Goal: Task Accomplishment & Management: Manage account settings

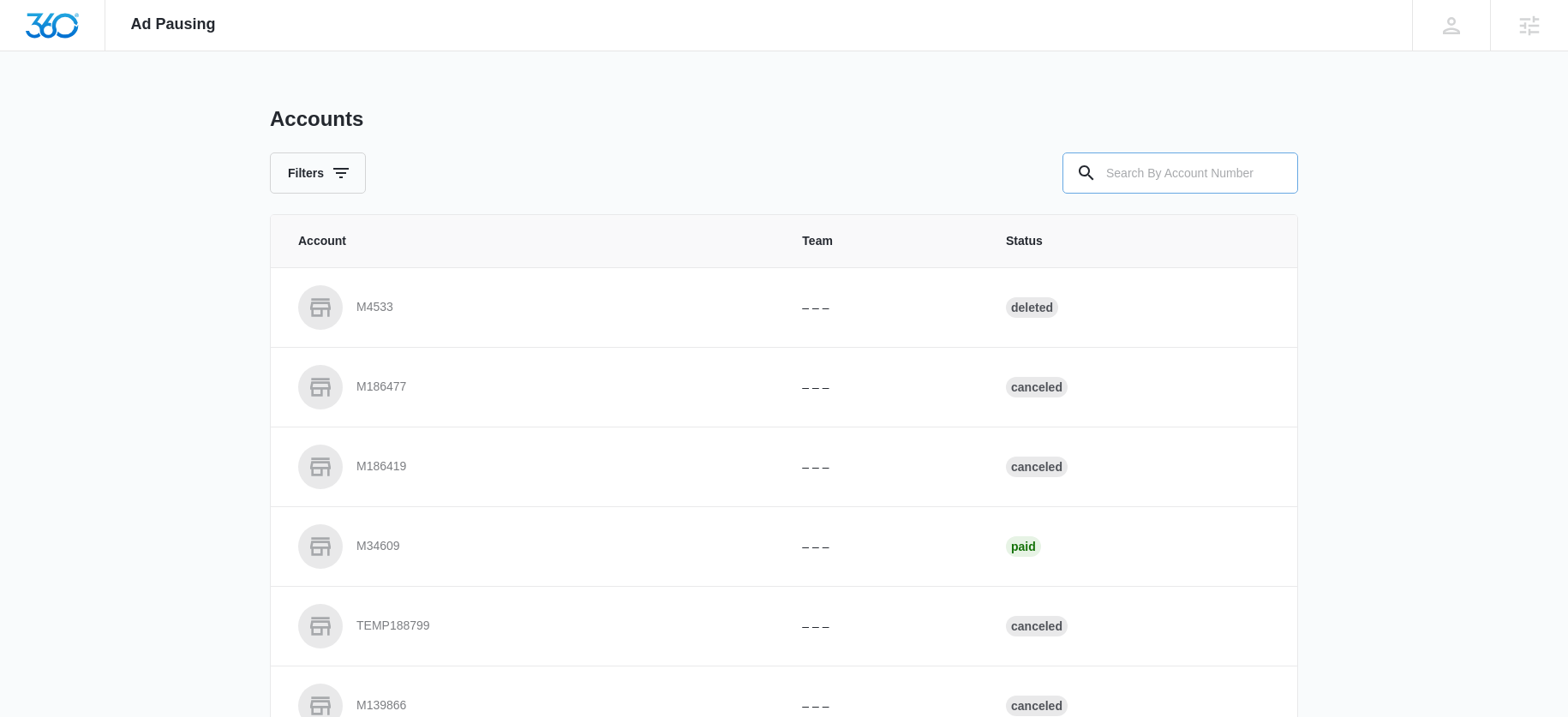
click at [1212, 187] on input "text" at bounding box center [1180, 173] width 235 height 42
paste input "M310942"
type input "M310942"
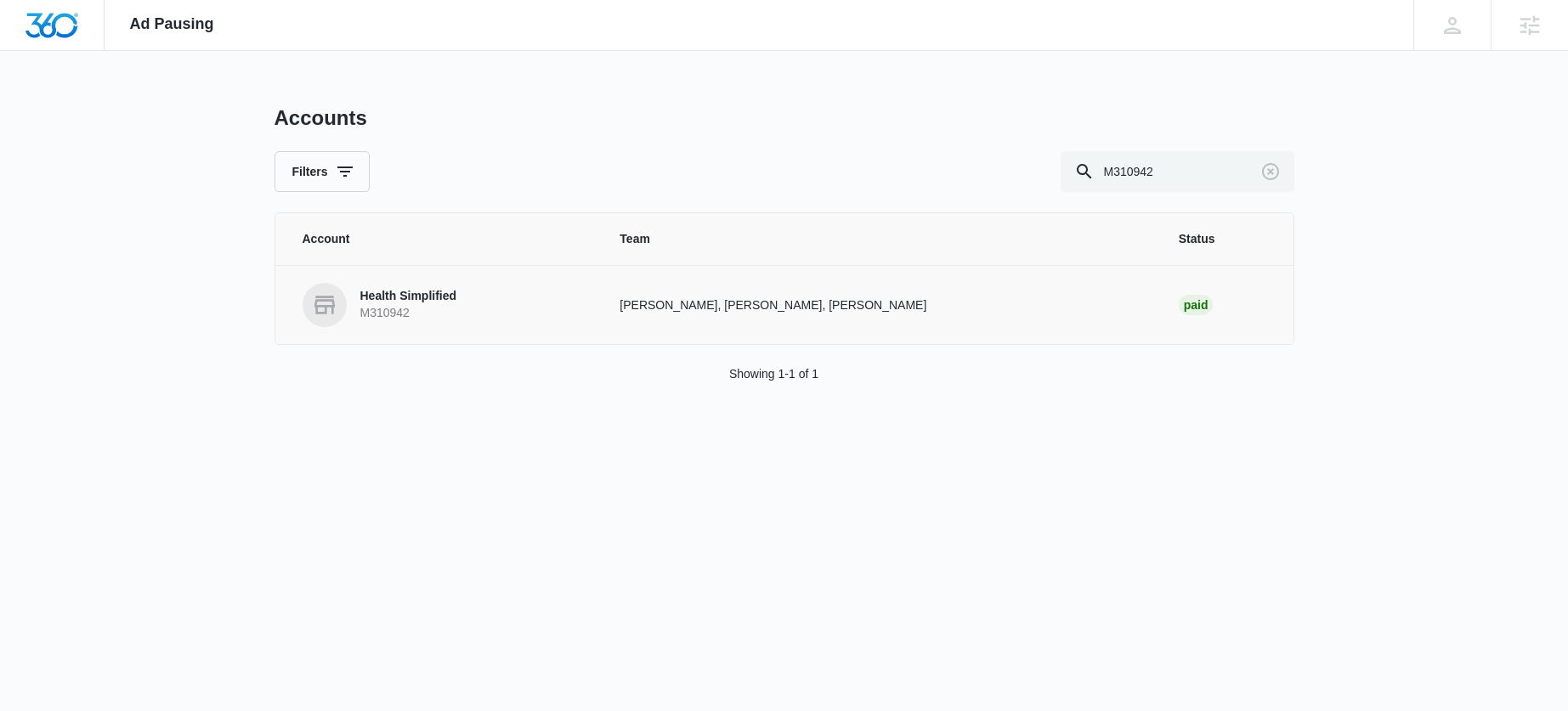
click at [423, 293] on p "Health Simplified" at bounding box center [408, 297] width 97 height 17
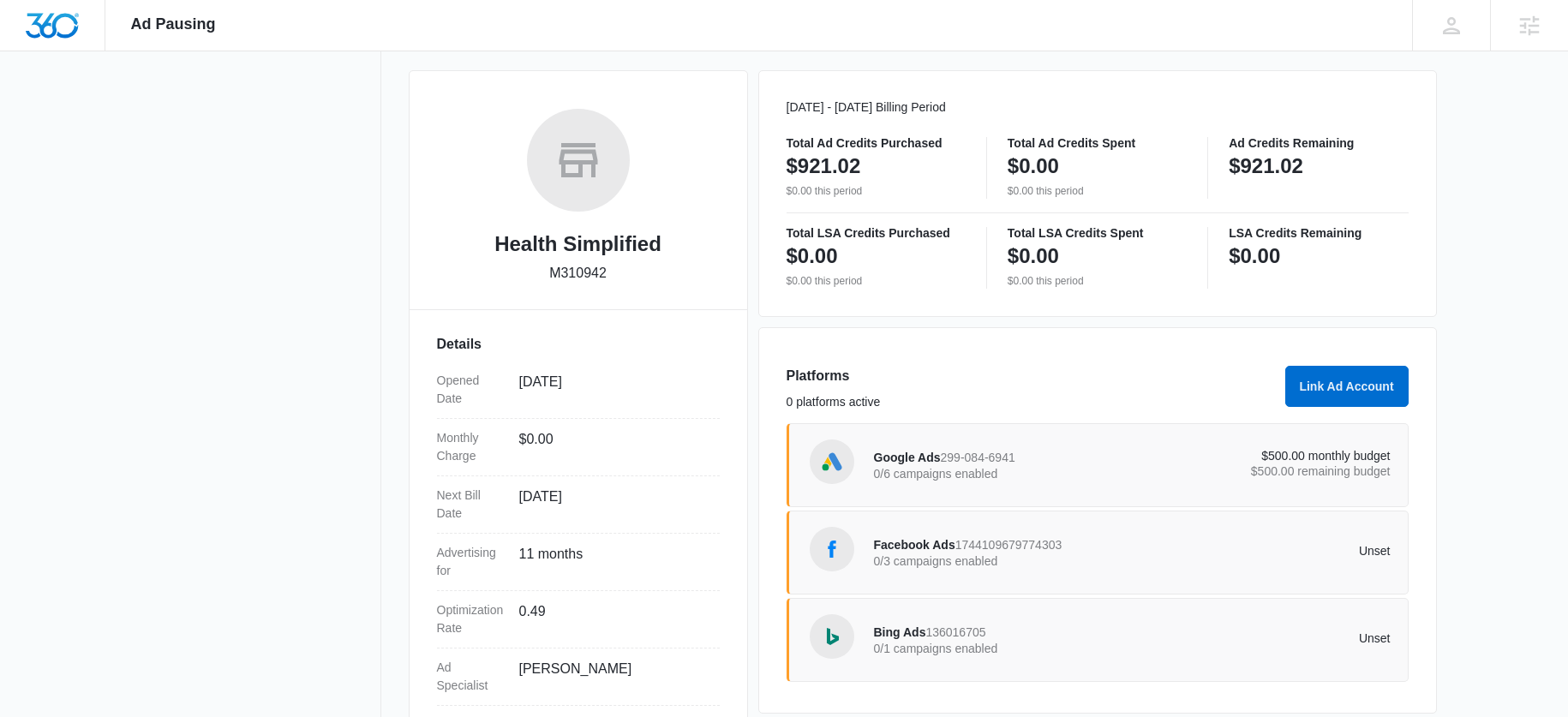
scroll to position [315, 0]
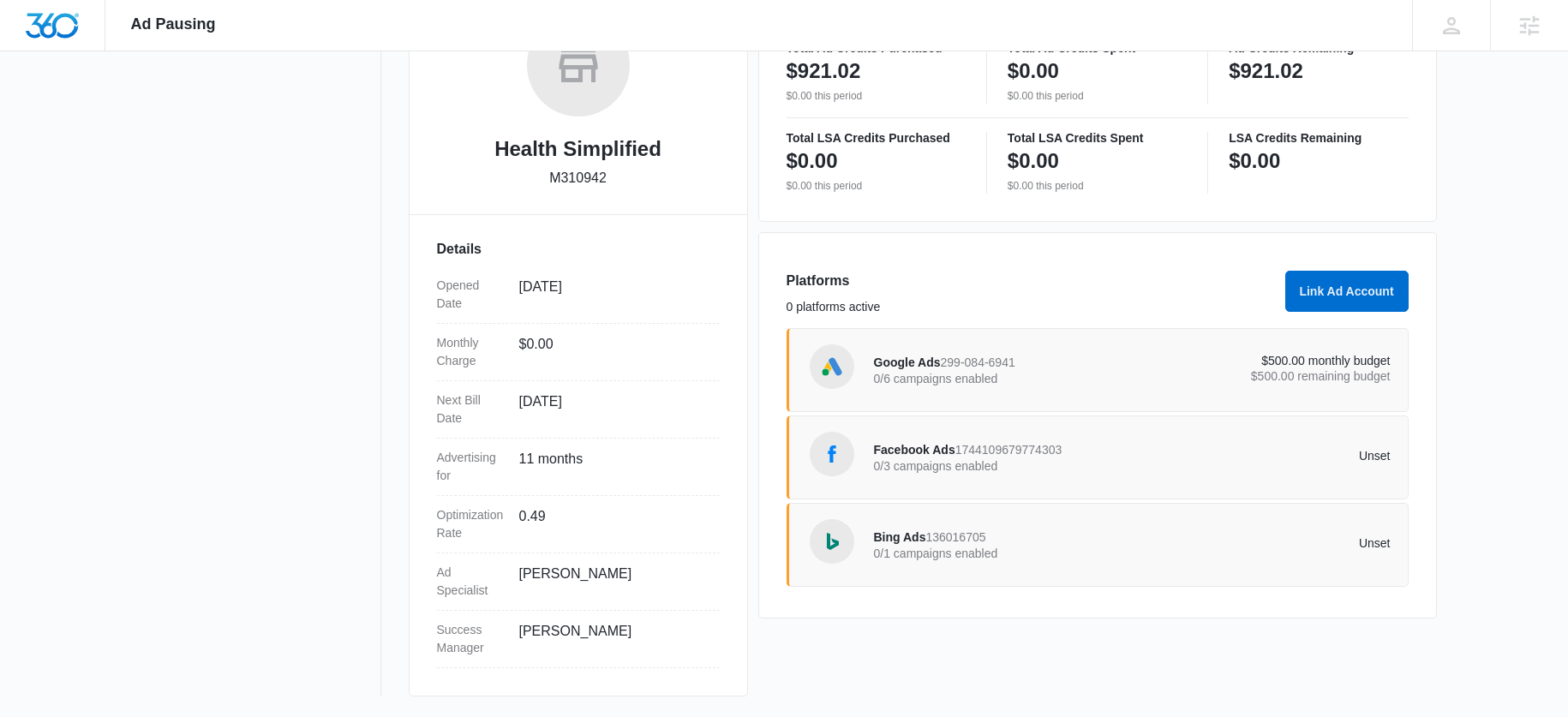
click at [930, 382] on p "0/6 campaigns enabled" at bounding box center [1002, 379] width 259 height 12
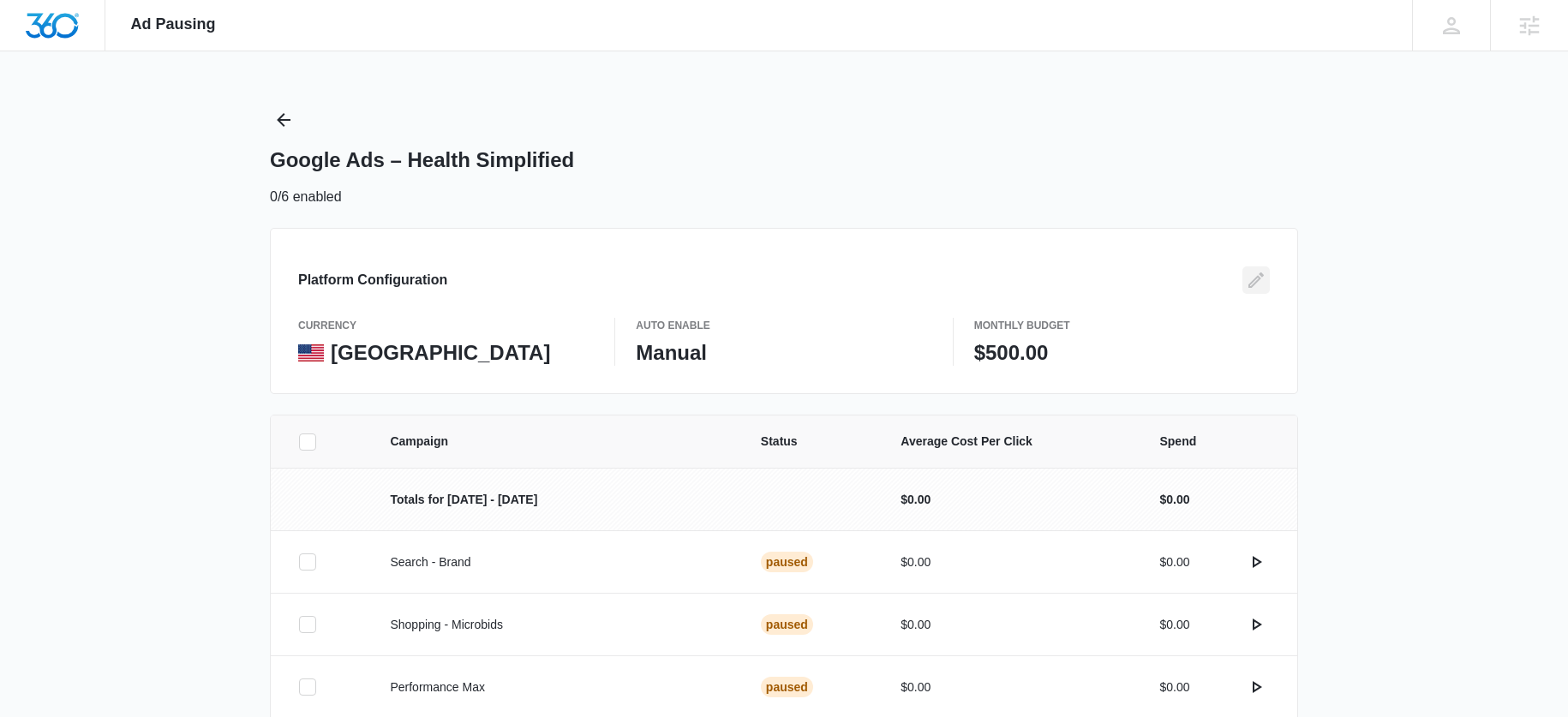
click at [1248, 282] on icon "Edit" at bounding box center [1256, 280] width 21 height 21
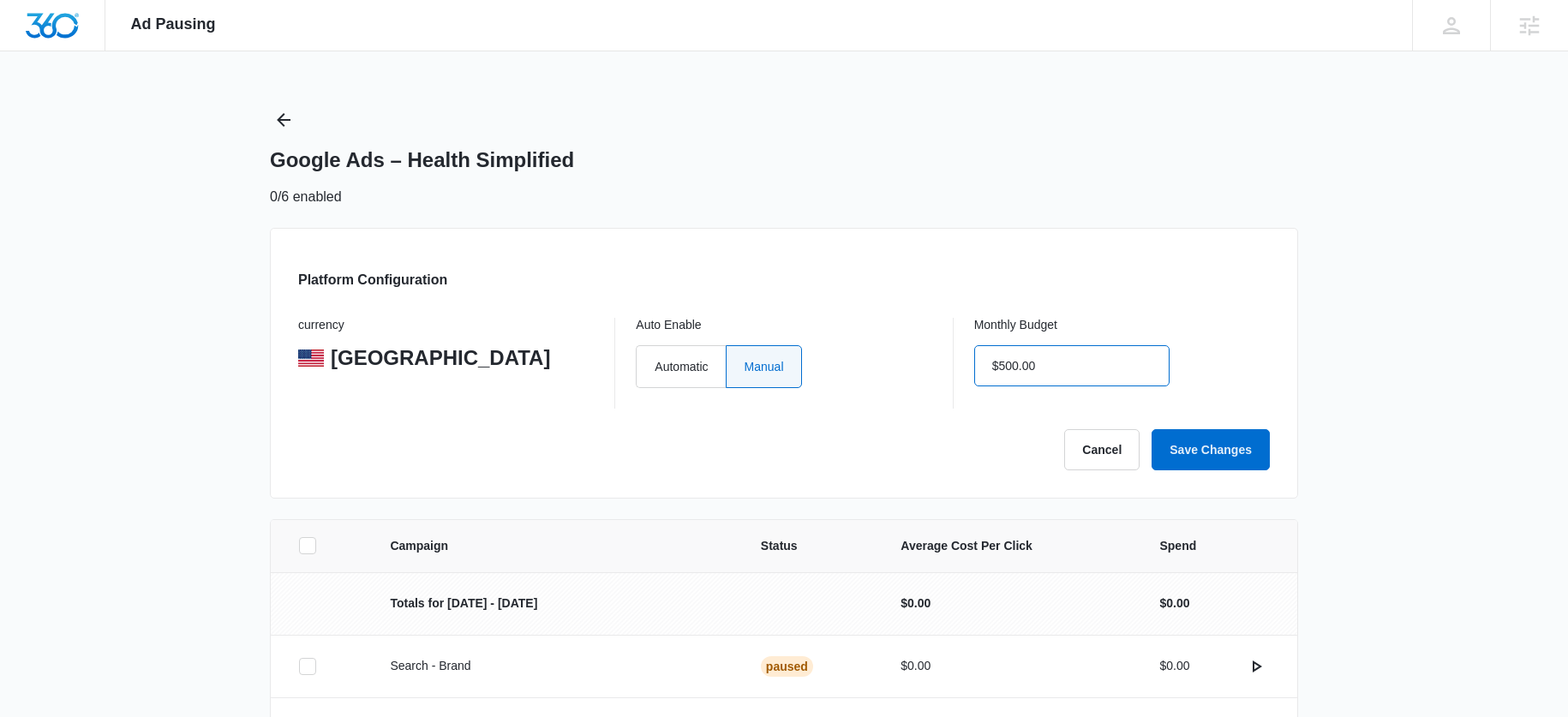
drag, startPoint x: 1039, startPoint y: 372, endPoint x: 834, endPoint y: 375, distance: 205.0
click at [834, 375] on div "currency United States Auto Enable Automatic Manual Monthly Budget $500.00" at bounding box center [784, 363] width 971 height 91
click at [995, 354] on input "$500.00" at bounding box center [1072, 366] width 195 height 42
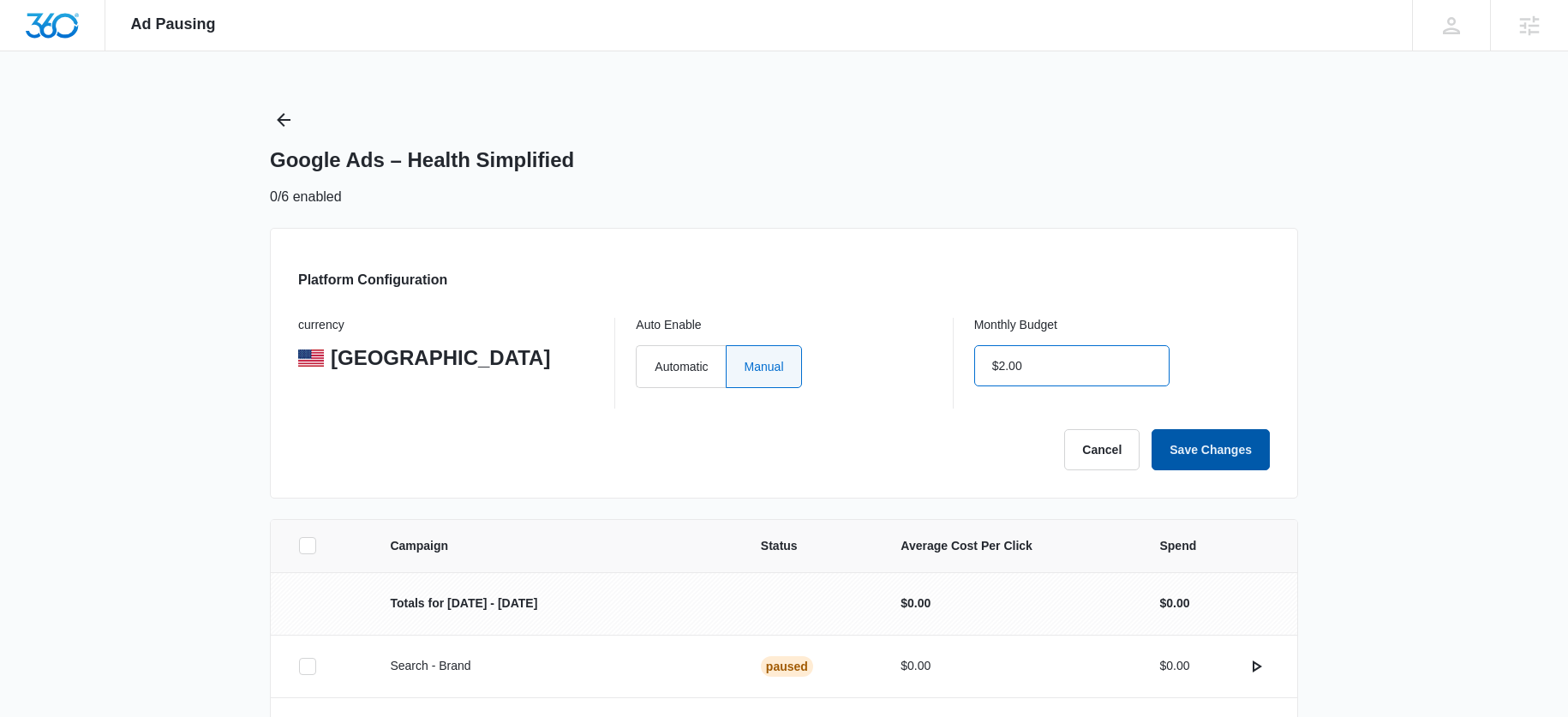
type input "$2.00"
click at [1199, 446] on button "Save Changes" at bounding box center [1210, 450] width 118 height 42
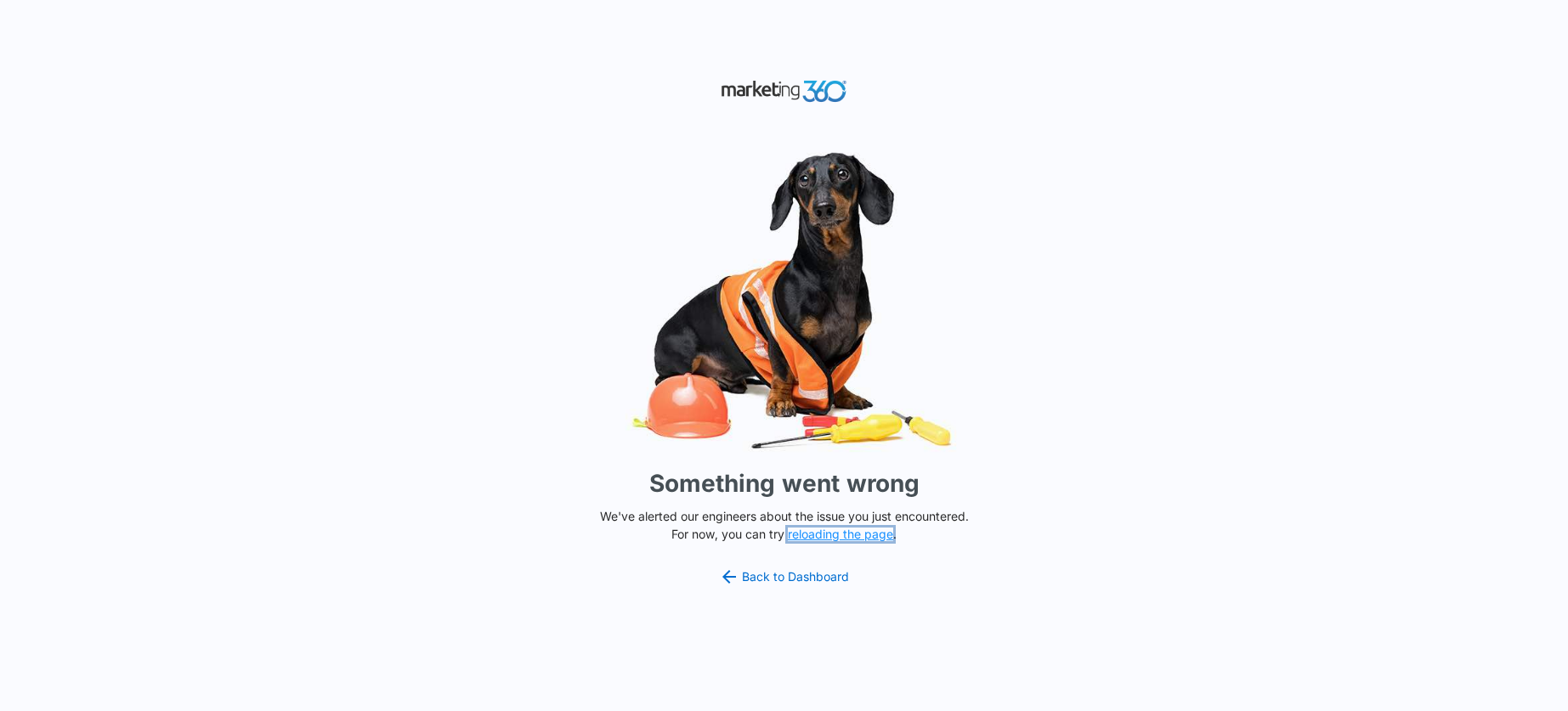
click at [835, 539] on button "reloading the page" at bounding box center [840, 534] width 106 height 14
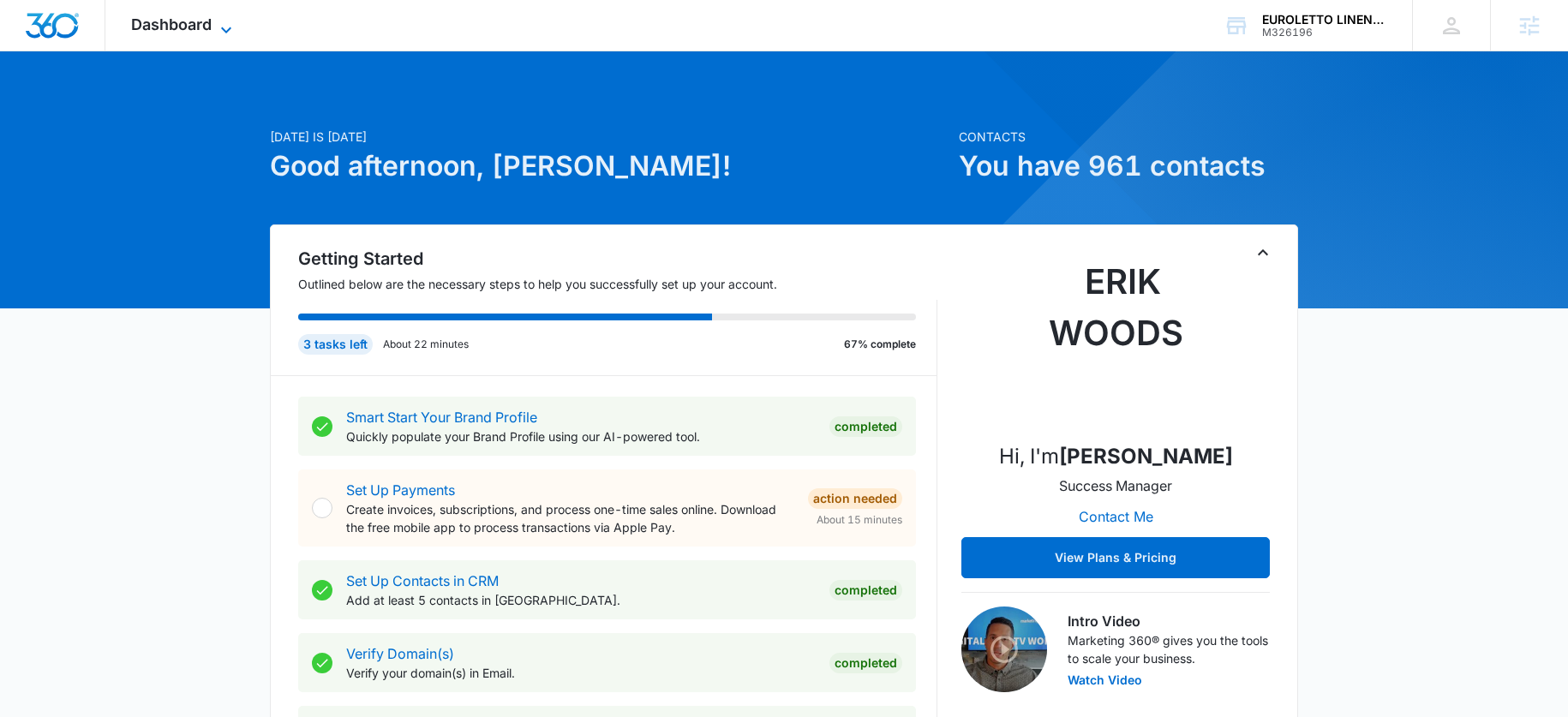
drag, startPoint x: 197, startPoint y: 44, endPoint x: 221, endPoint y: 25, distance: 30.6
click at [199, 42] on div "Dashboard Apps Reputation Forms CRM Email Social POS Content Ads Intelligence F…" at bounding box center [183, 25] width 157 height 50
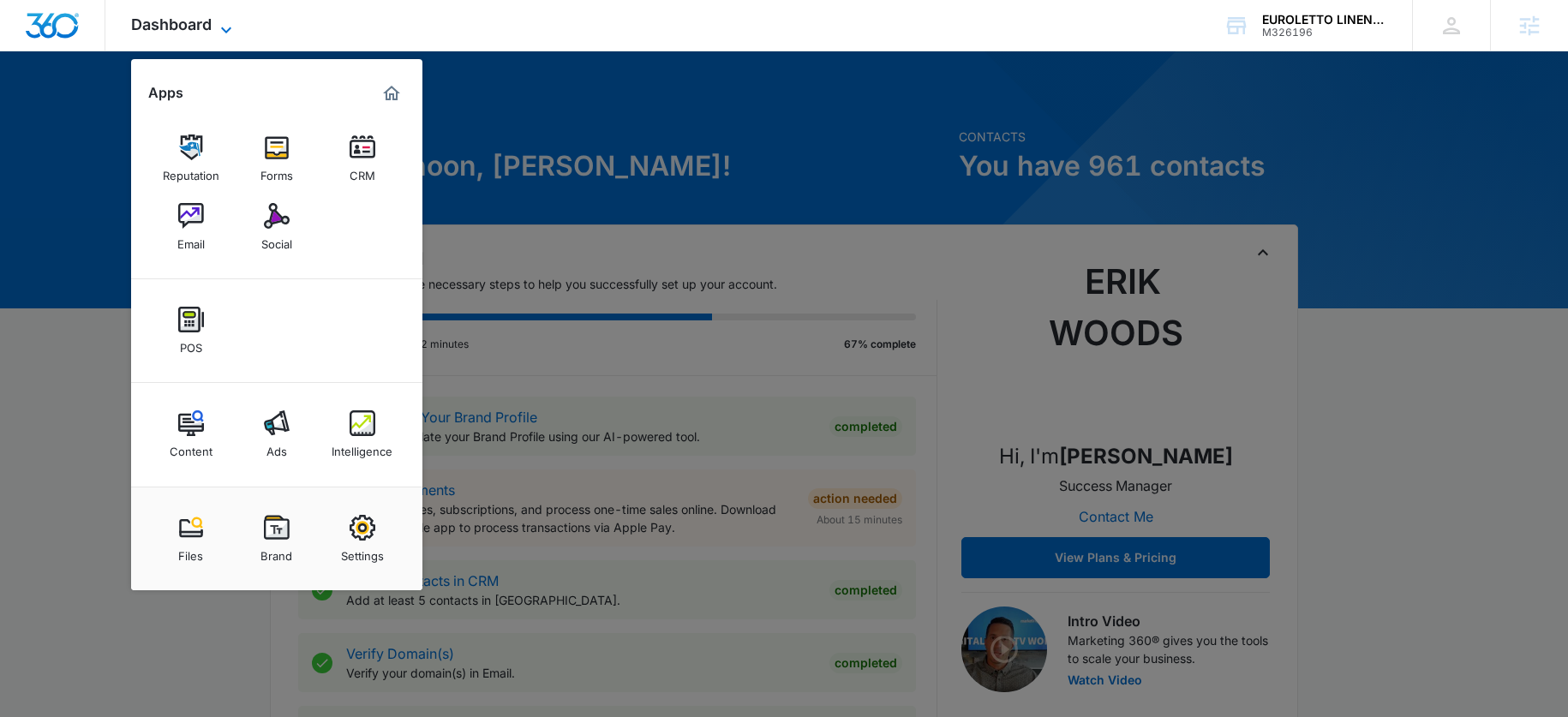
click at [225, 22] on icon at bounding box center [227, 30] width 21 height 21
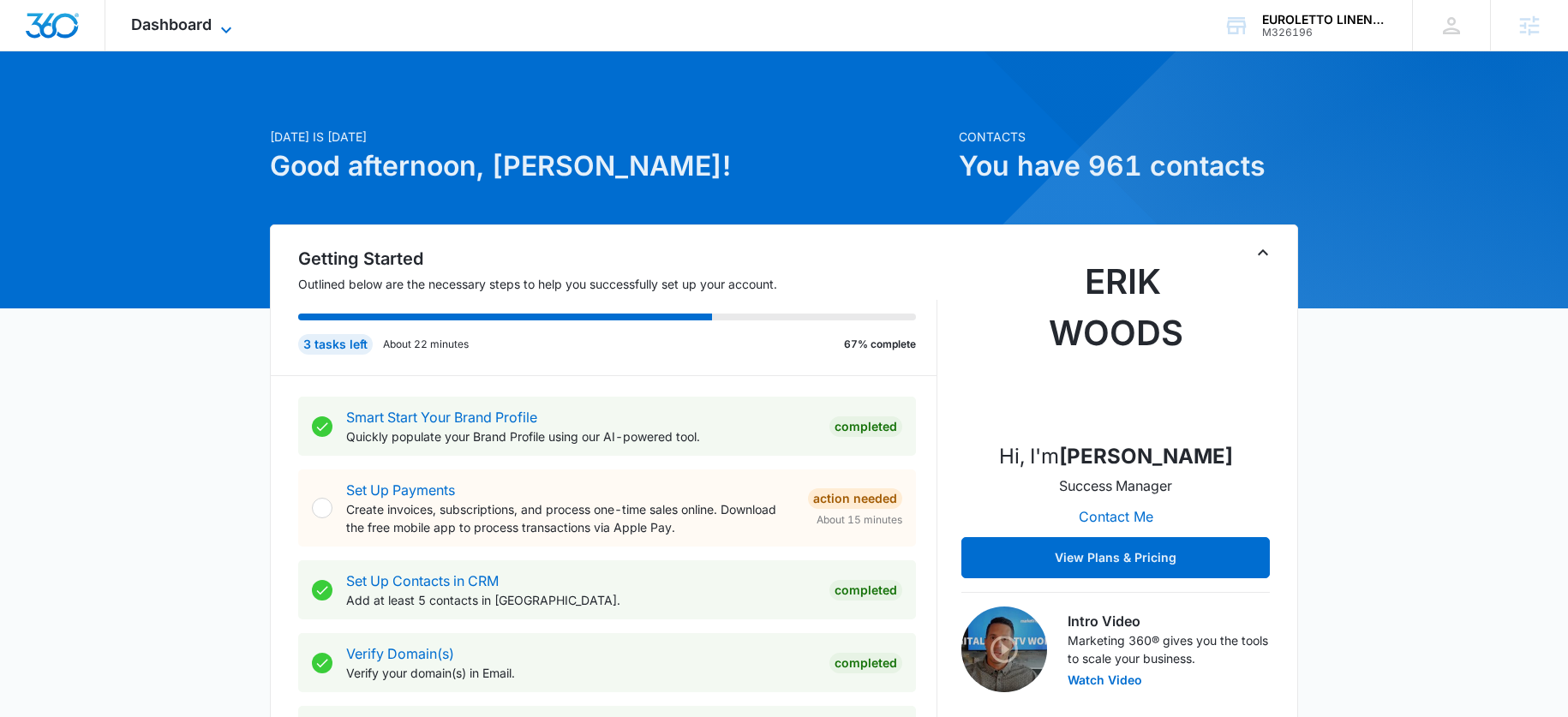
click at [221, 24] on icon at bounding box center [227, 30] width 21 height 21
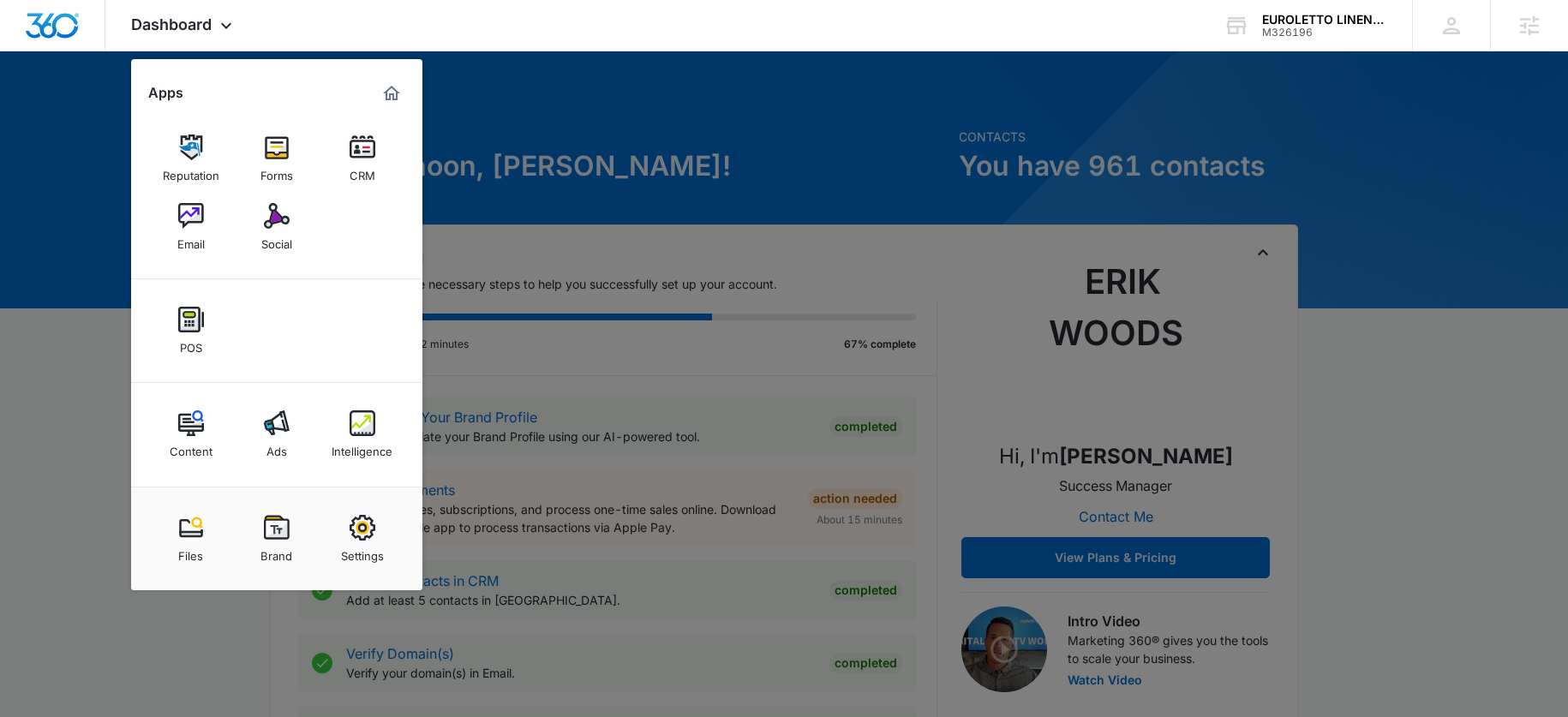
click at [295, 431] on link "Ads" at bounding box center [276, 434] width 65 height 65
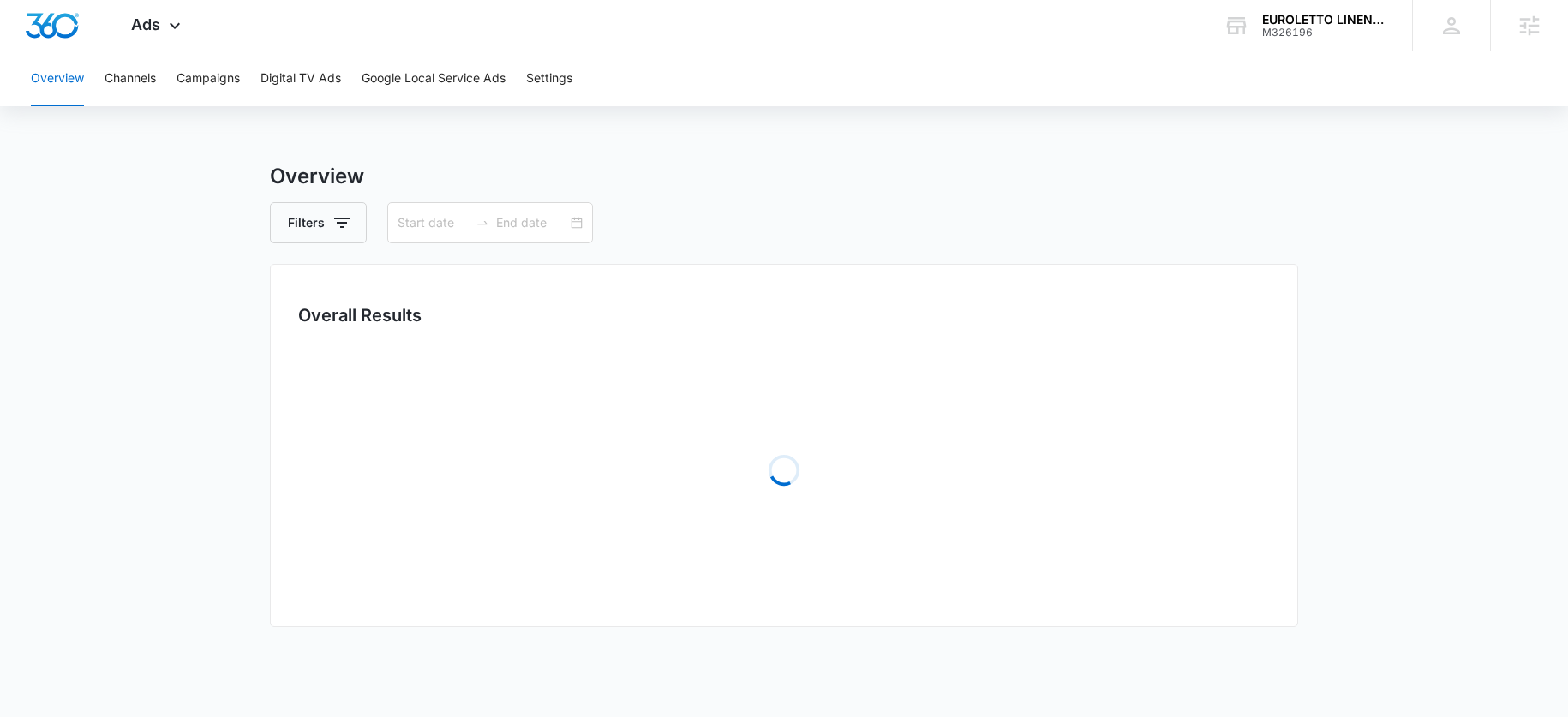
type input "[DATE]"
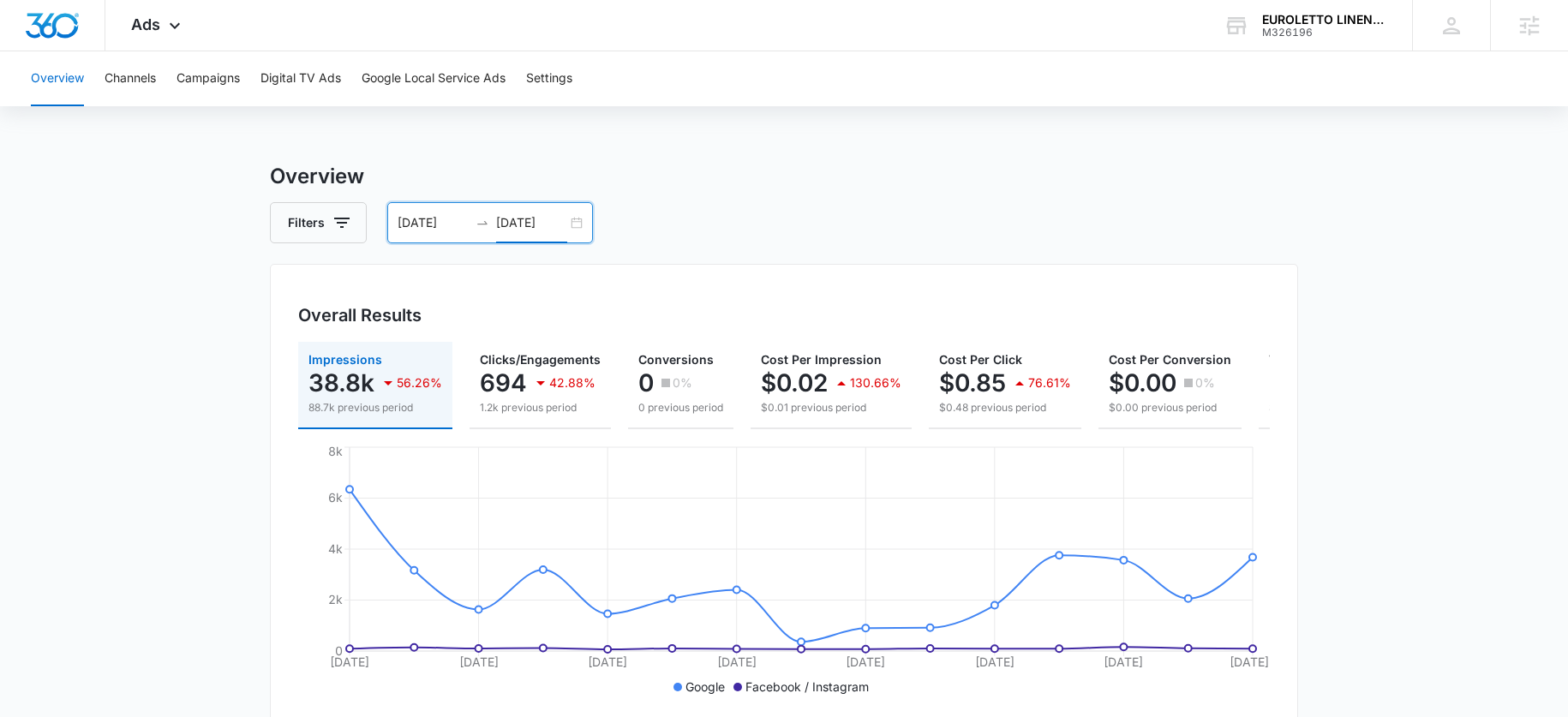
drag, startPoint x: 501, startPoint y: 228, endPoint x: 513, endPoint y: 227, distance: 12.0
click at [501, 228] on input "[DATE]" at bounding box center [532, 223] width 71 height 19
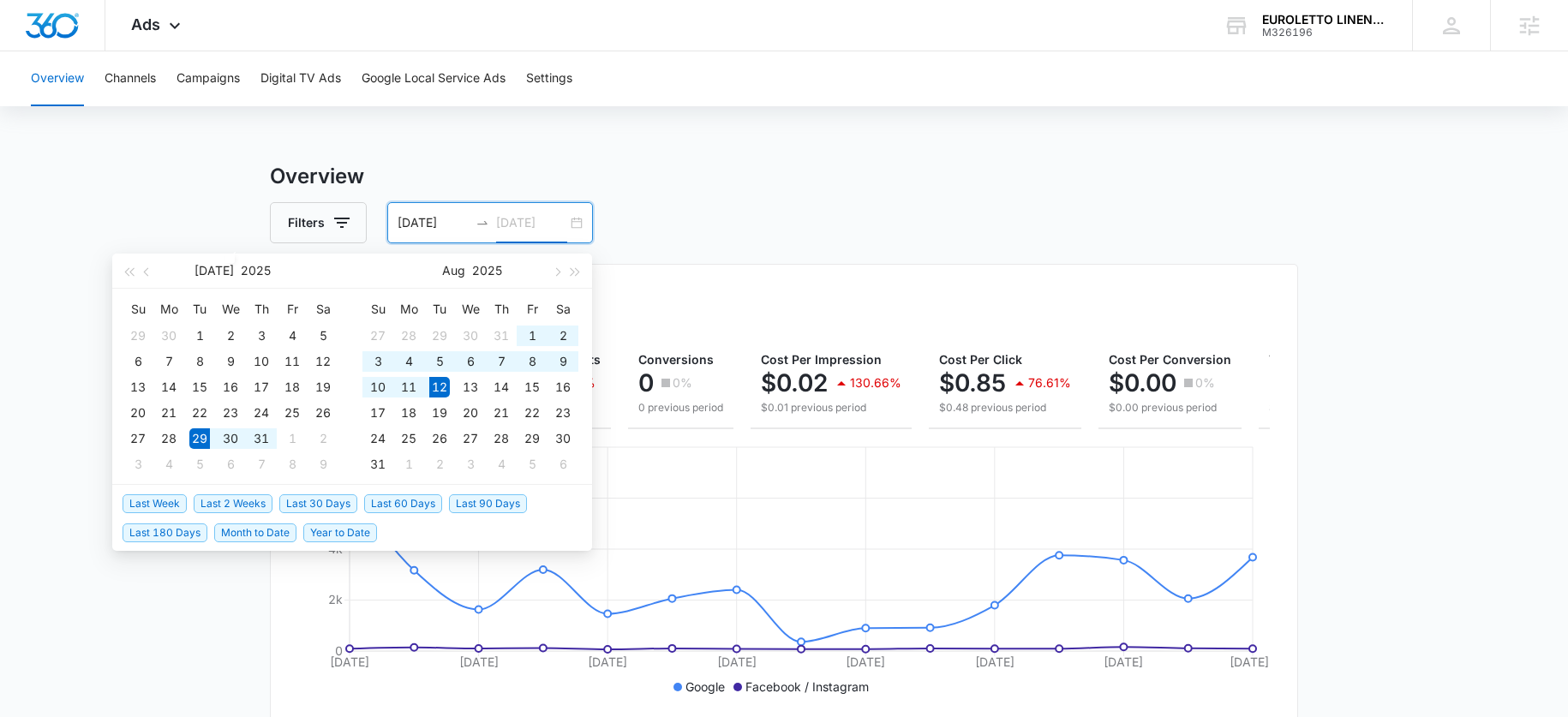
type input "[DATE]"
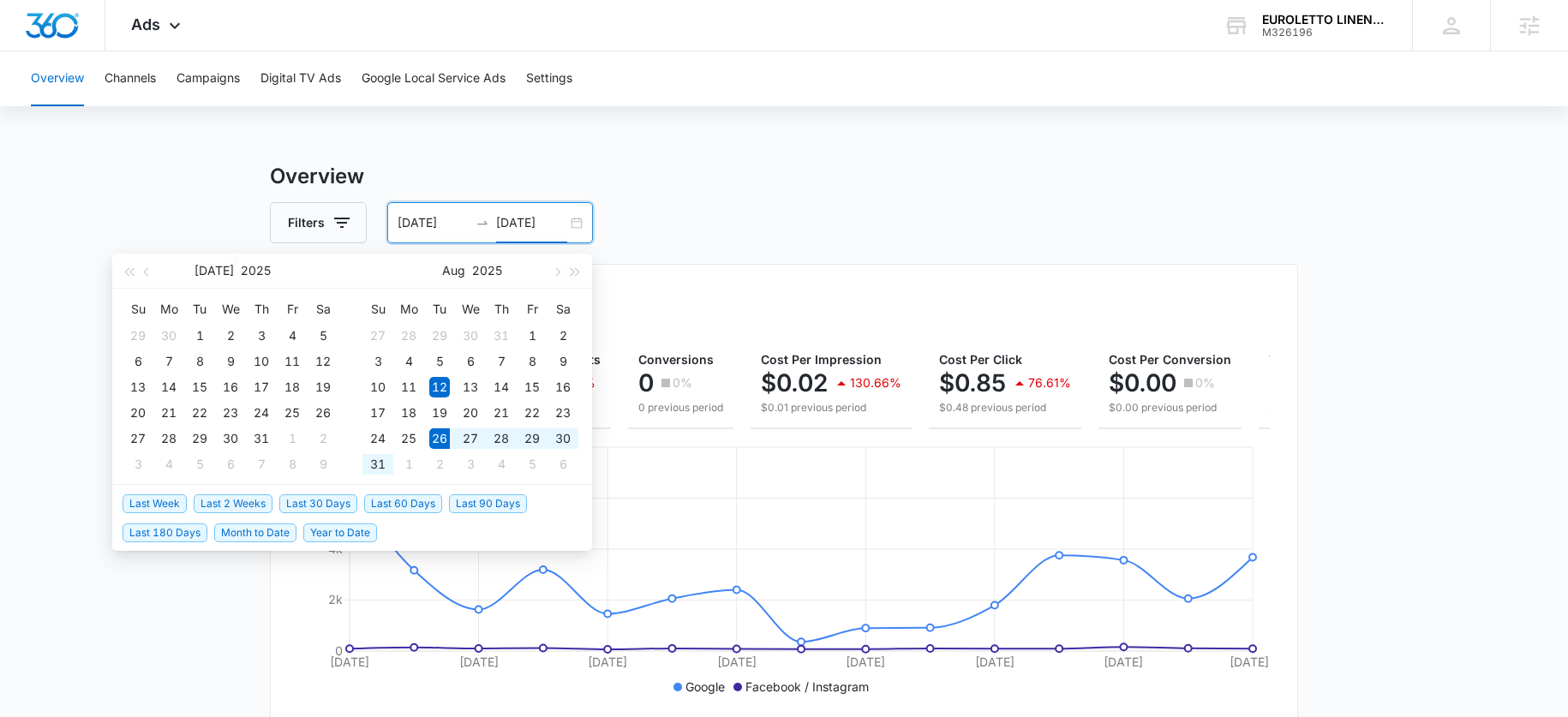
click at [219, 513] on li "Last 2 Weeks" at bounding box center [236, 503] width 86 height 29
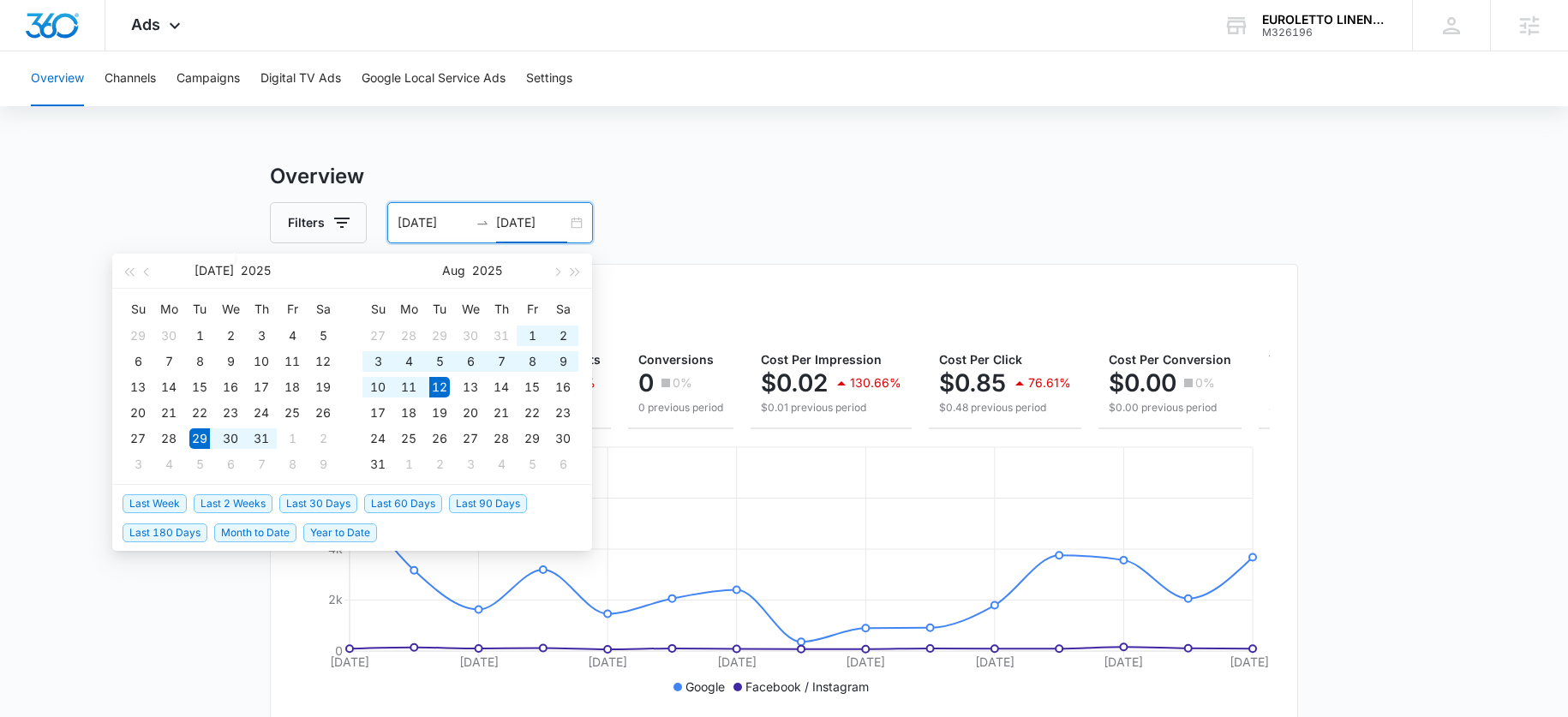
click at [327, 494] on li "Last 30 Days" at bounding box center [322, 503] width 85 height 29
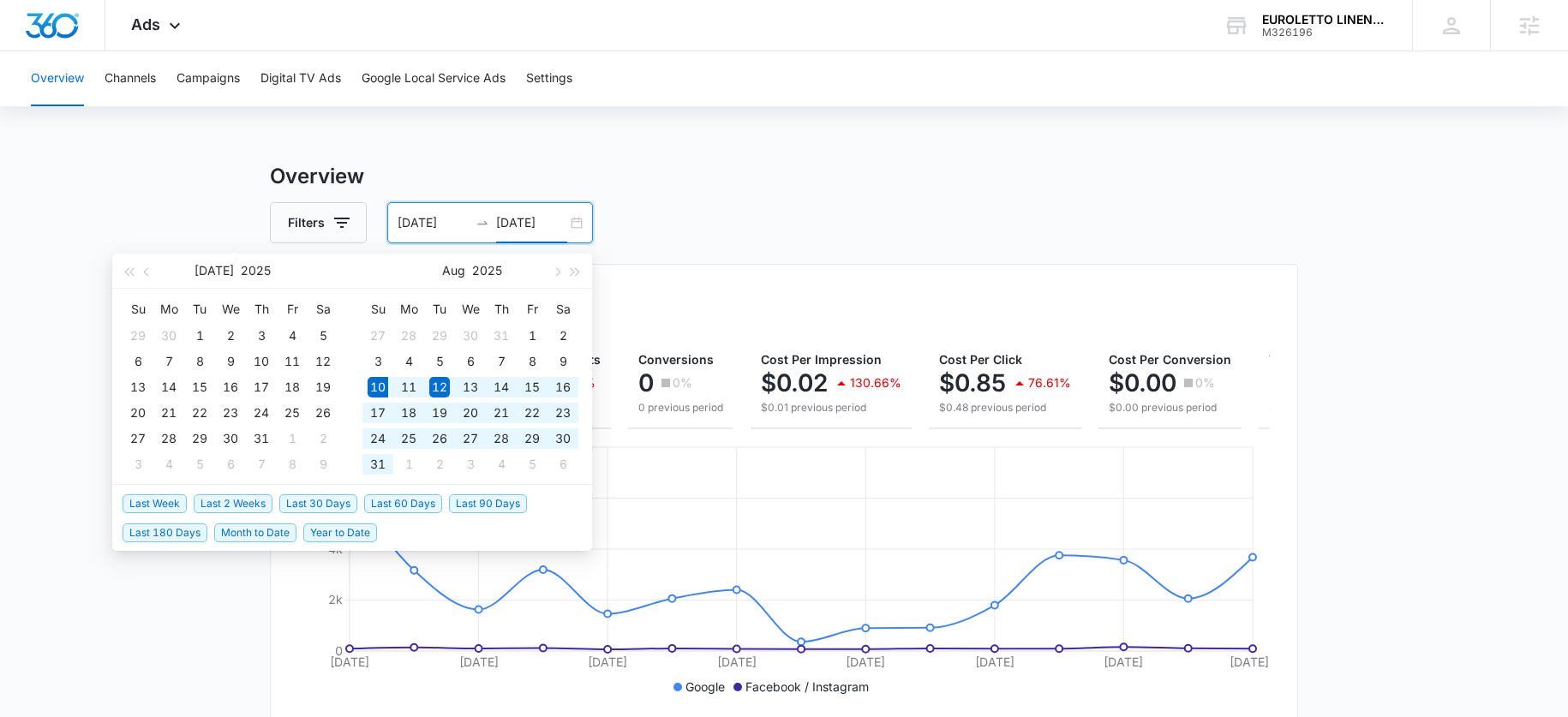
click at [320, 497] on span "Last 30 Days" at bounding box center [318, 504] width 78 height 19
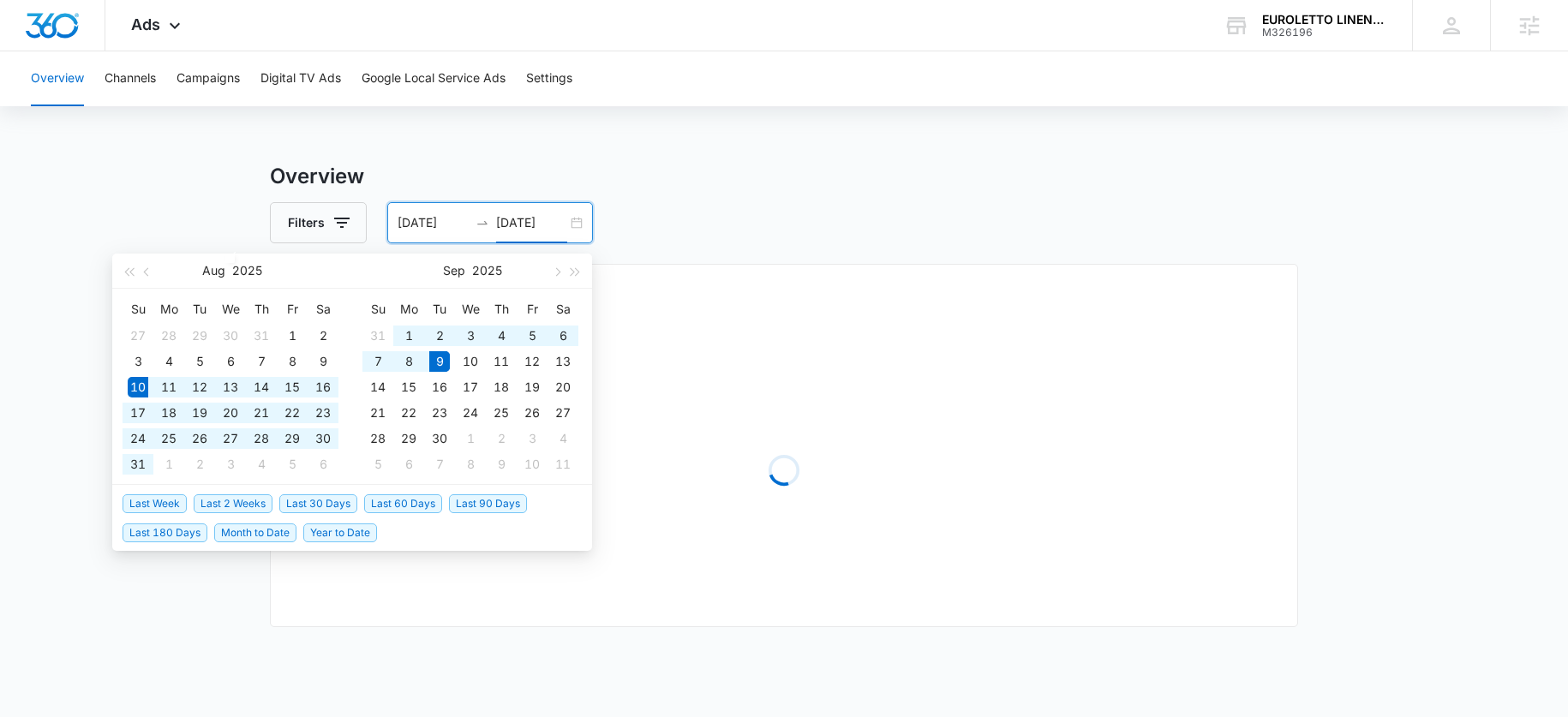
type input "08/10/2025"
type input "09/09/2025"
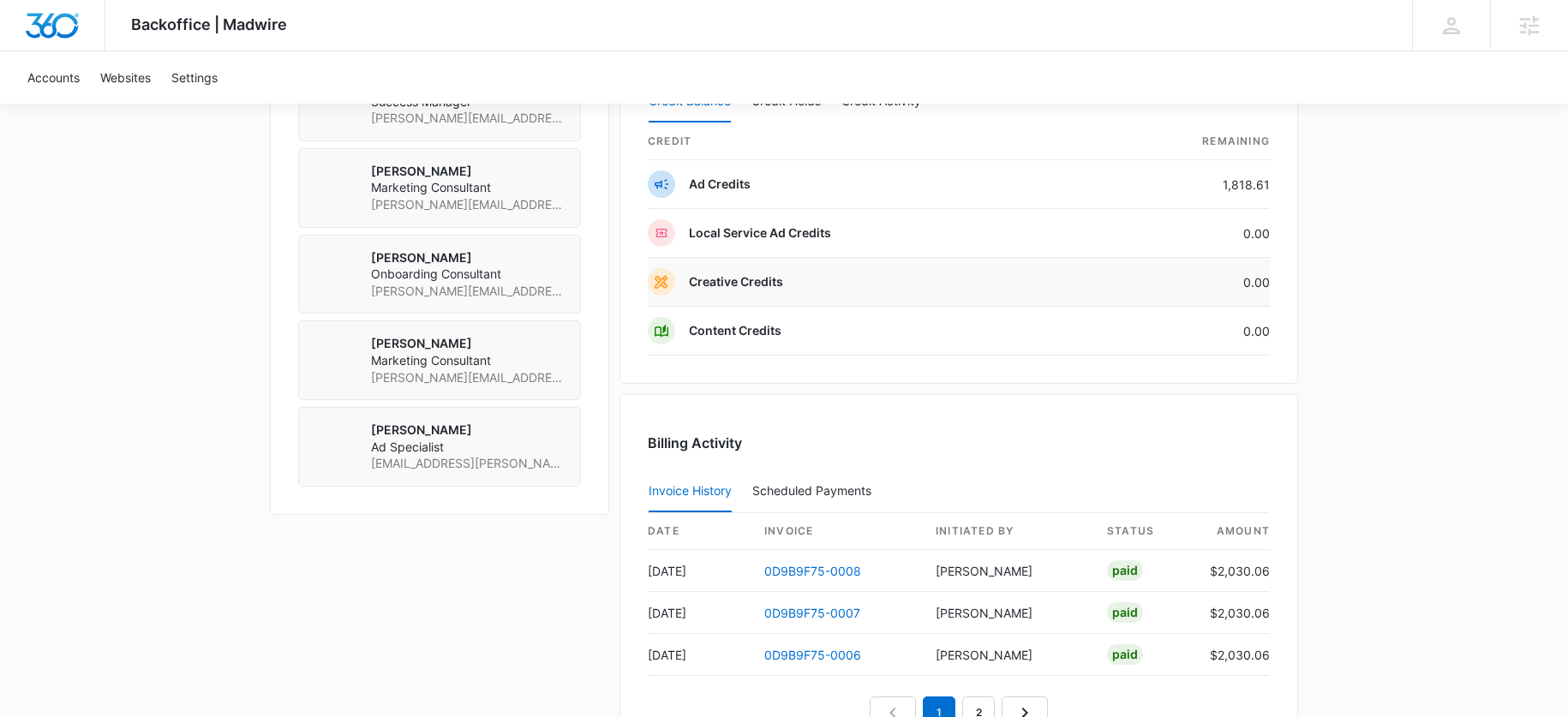
scroll to position [1424, 0]
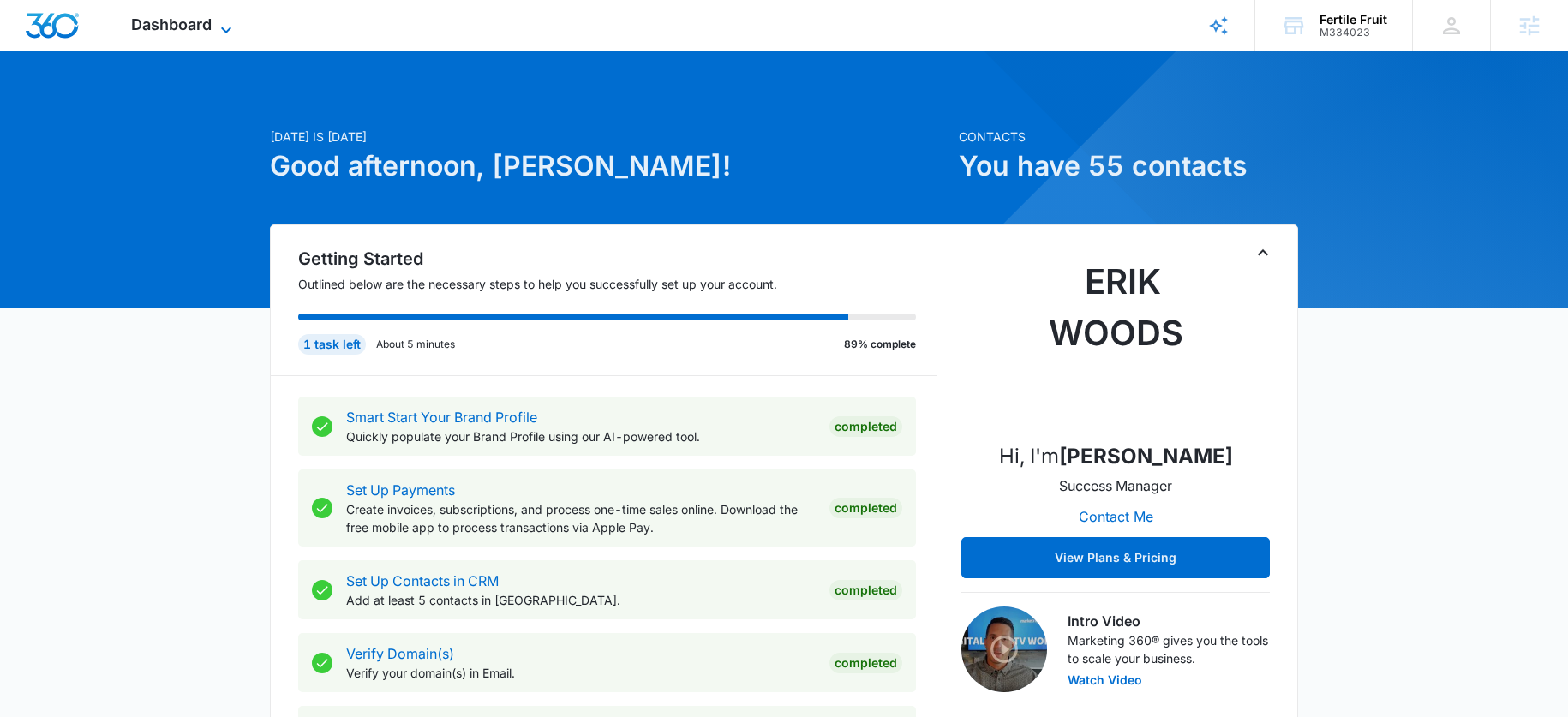
click at [196, 24] on span "Dashboard" at bounding box center [171, 24] width 80 height 18
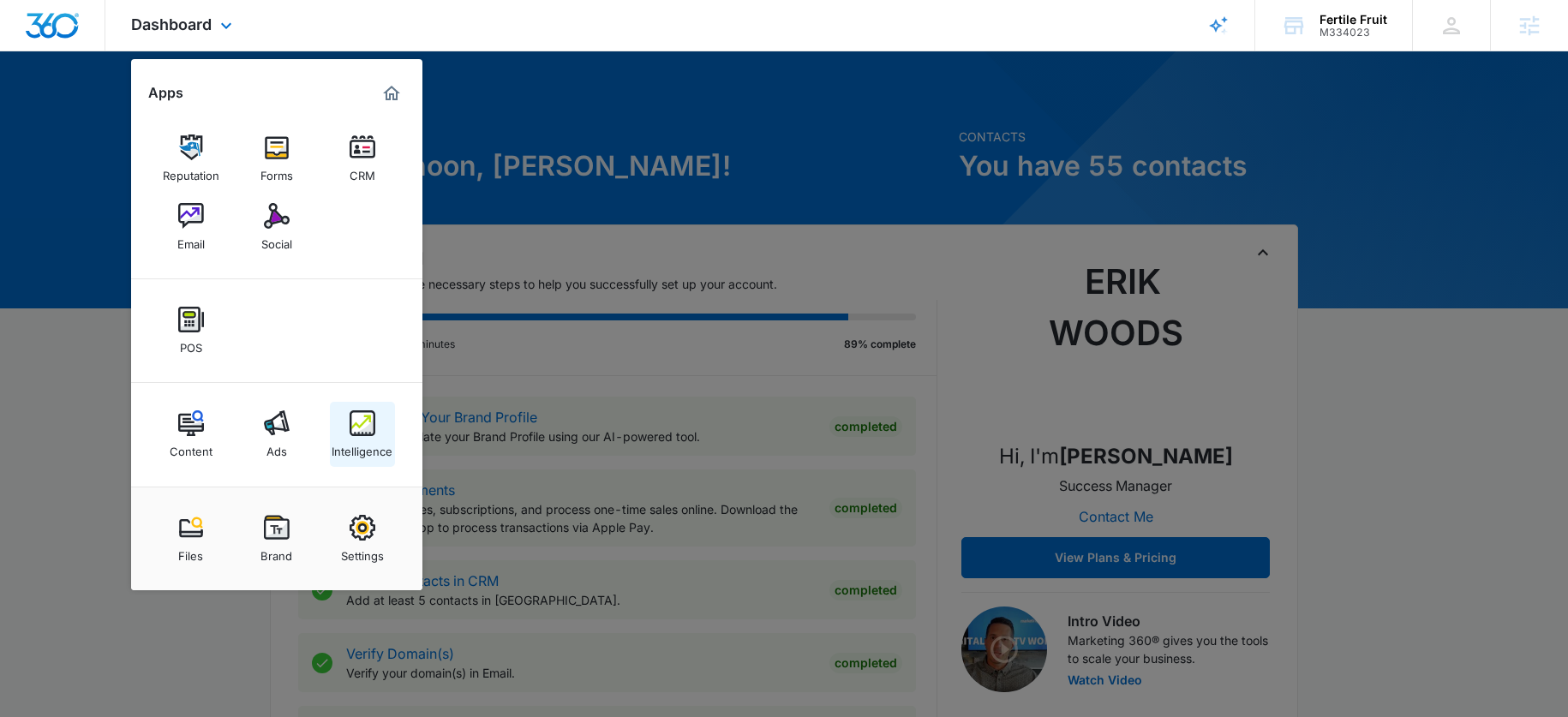
click at [384, 428] on link "Intelligence" at bounding box center [362, 434] width 65 height 65
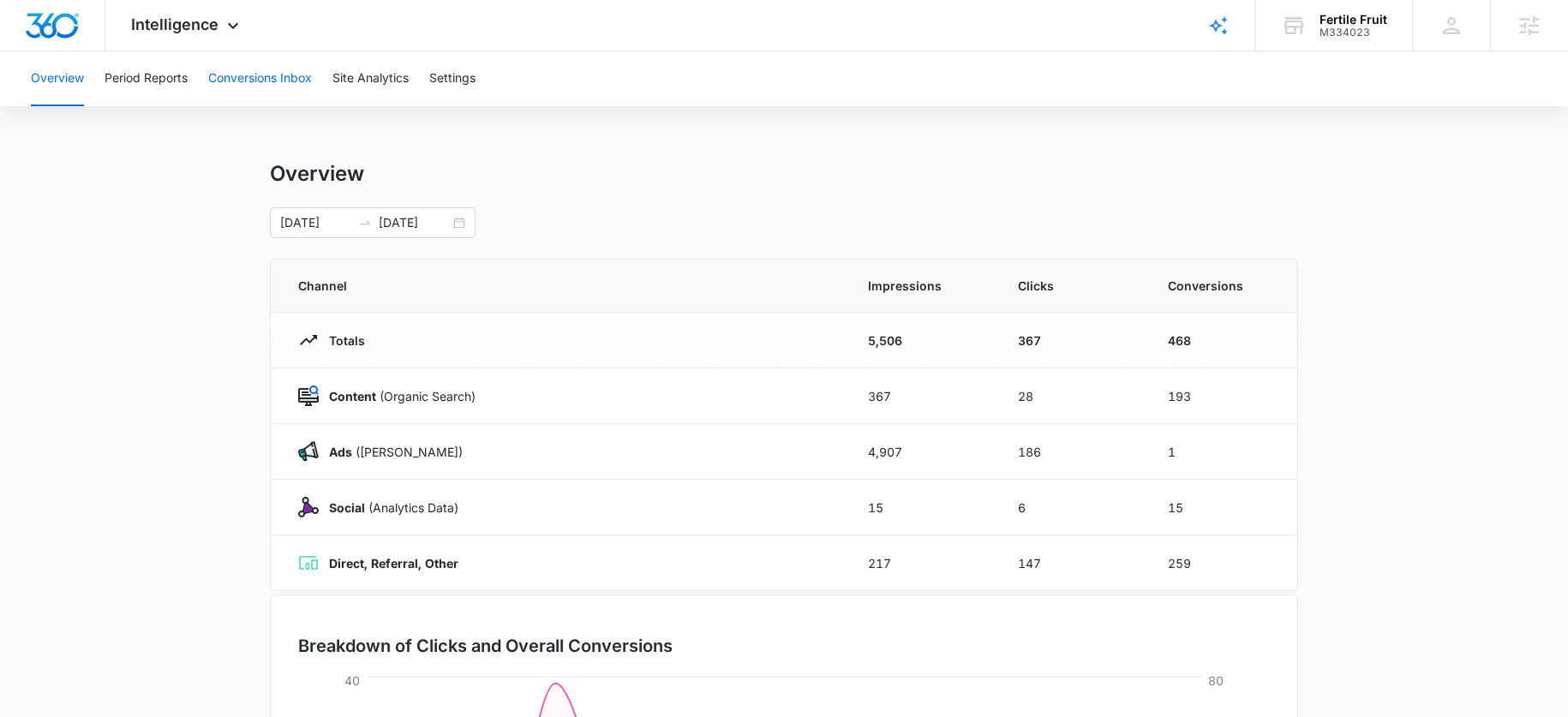
click at [228, 94] on button "Conversions Inbox" at bounding box center [260, 78] width 104 height 54
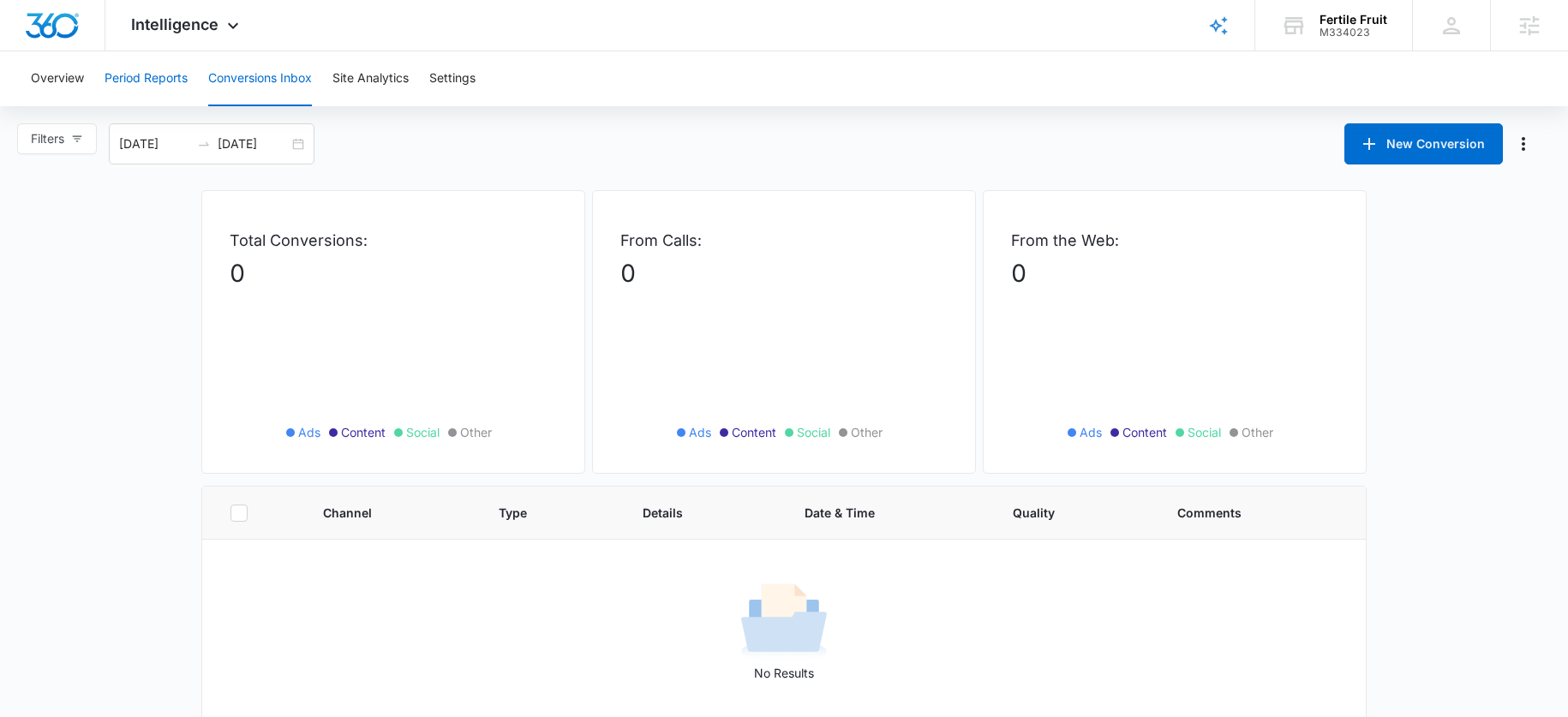
click at [136, 79] on button "Period Reports" at bounding box center [146, 78] width 83 height 54
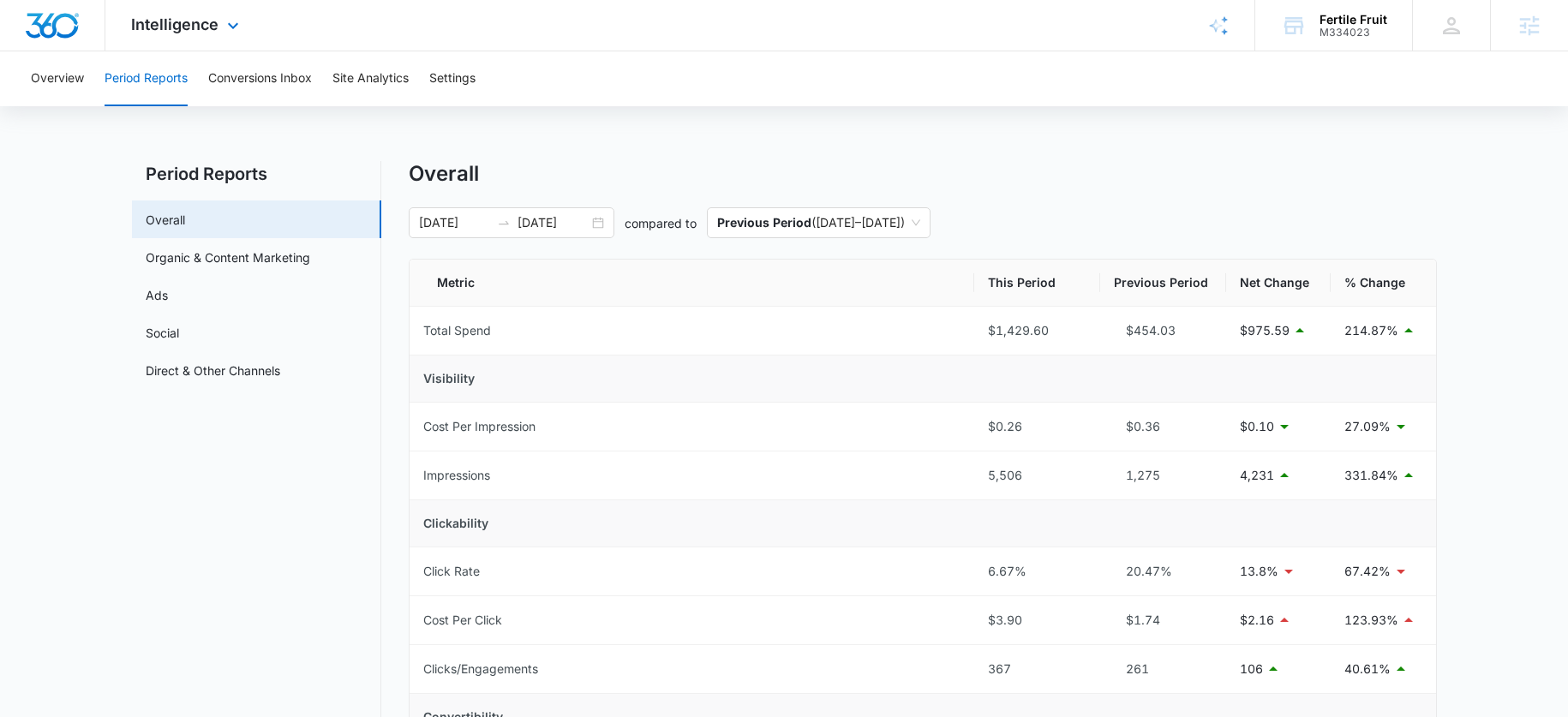
click at [232, 41] on div "Intelligence Apps Reputation Forms CRM Email Social POS Content Ads Intelligenc…" at bounding box center [187, 25] width 163 height 50
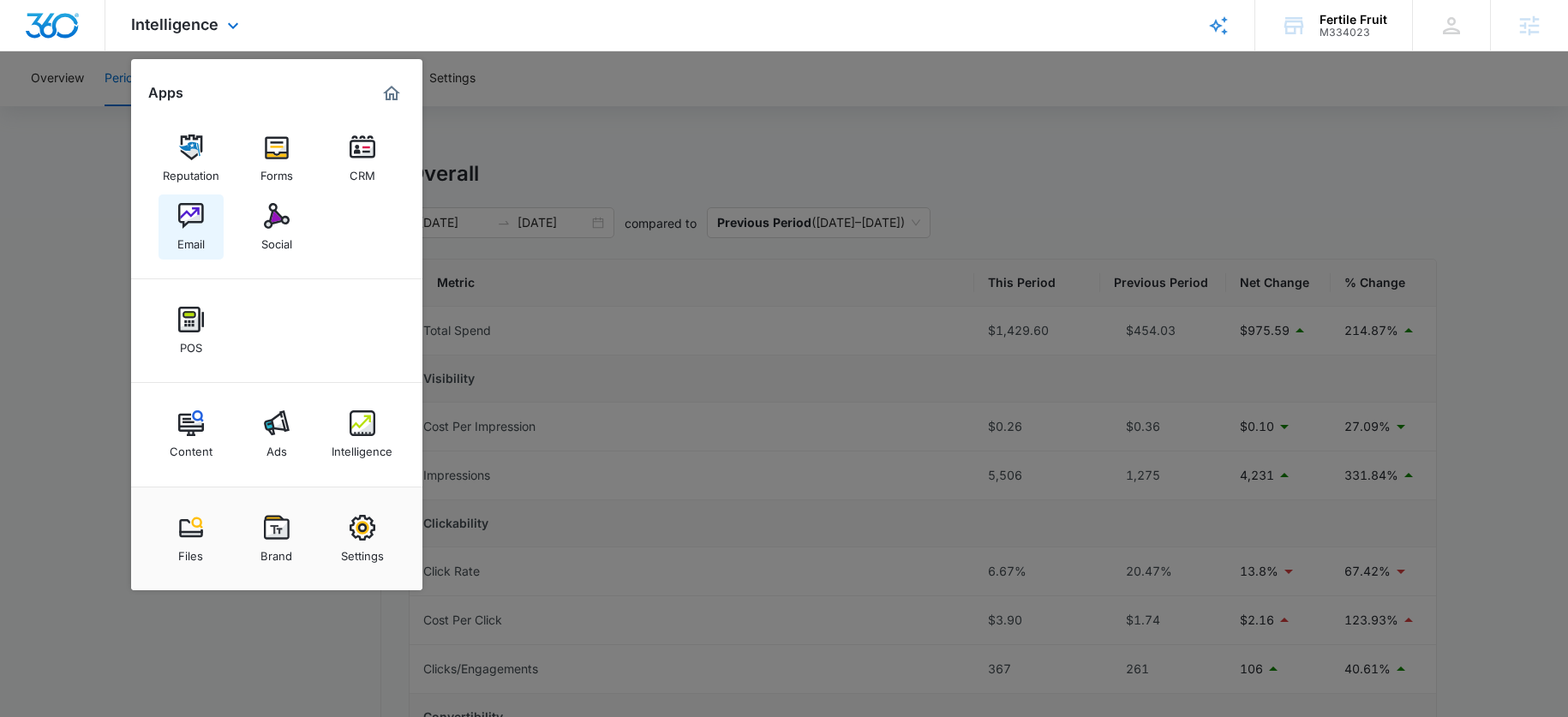
click at [199, 231] on div "Email" at bounding box center [191, 240] width 28 height 22
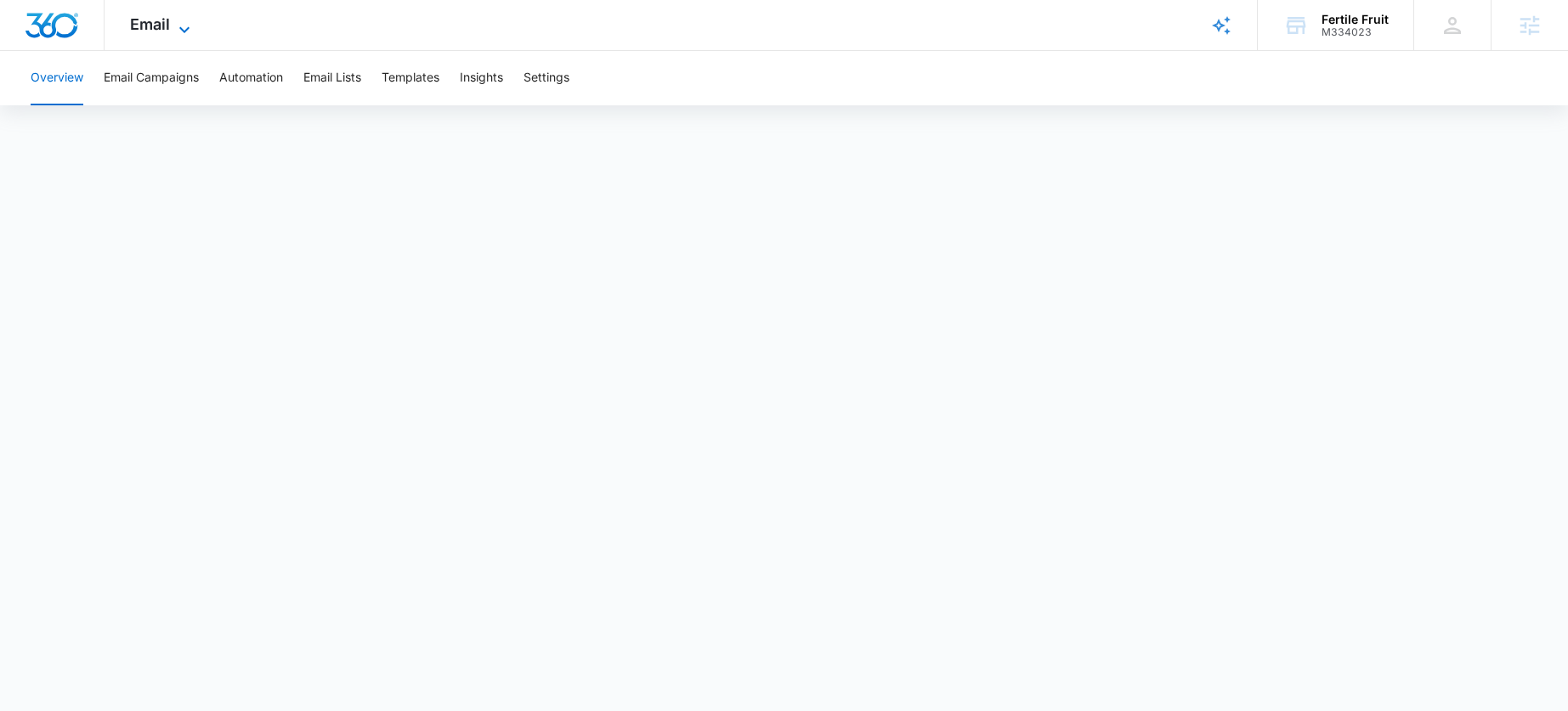
click at [178, 20] on icon at bounding box center [184, 30] width 21 height 21
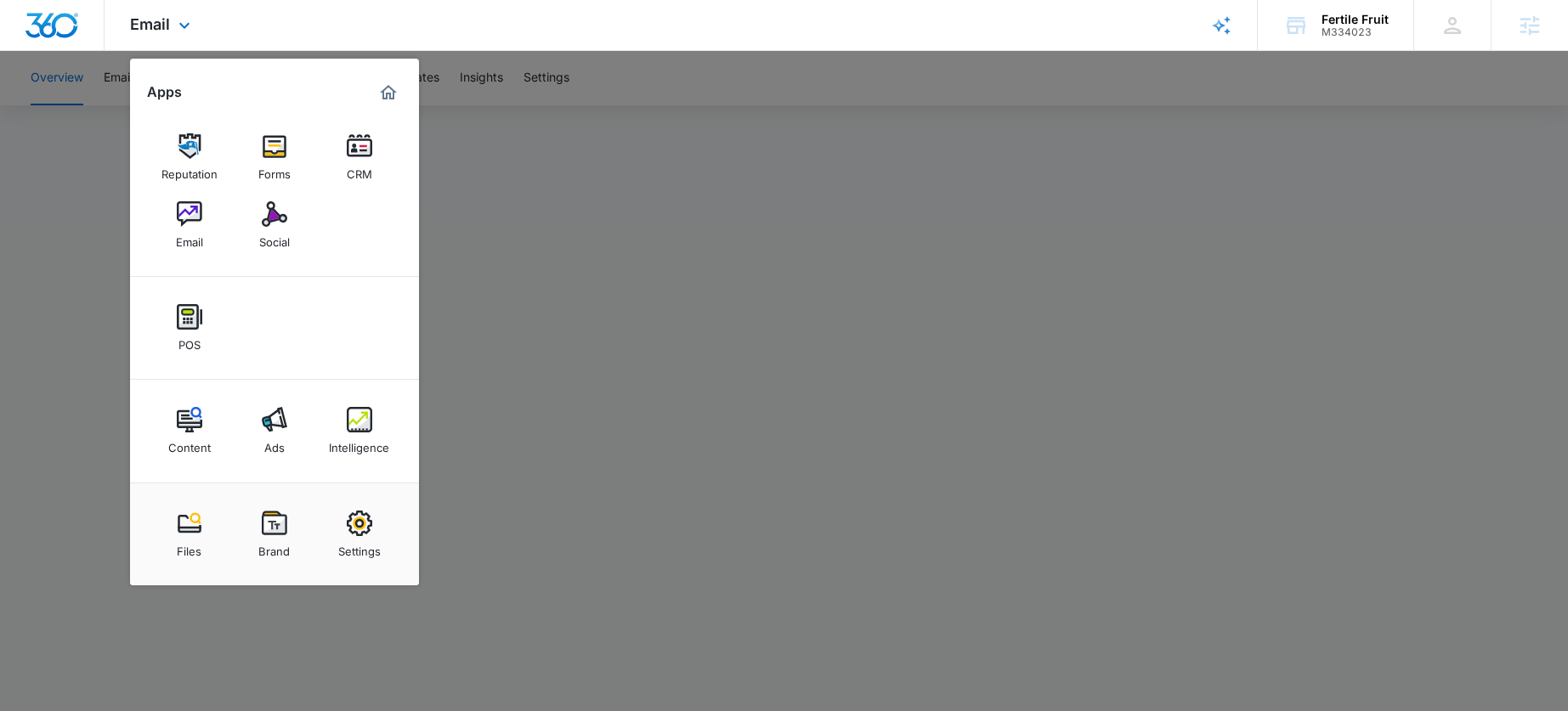
click at [317, 214] on div "Reputation Forms CRM Email Social" at bounding box center [274, 191] width 289 height 171
click at [265, 216] on img at bounding box center [274, 214] width 26 height 26
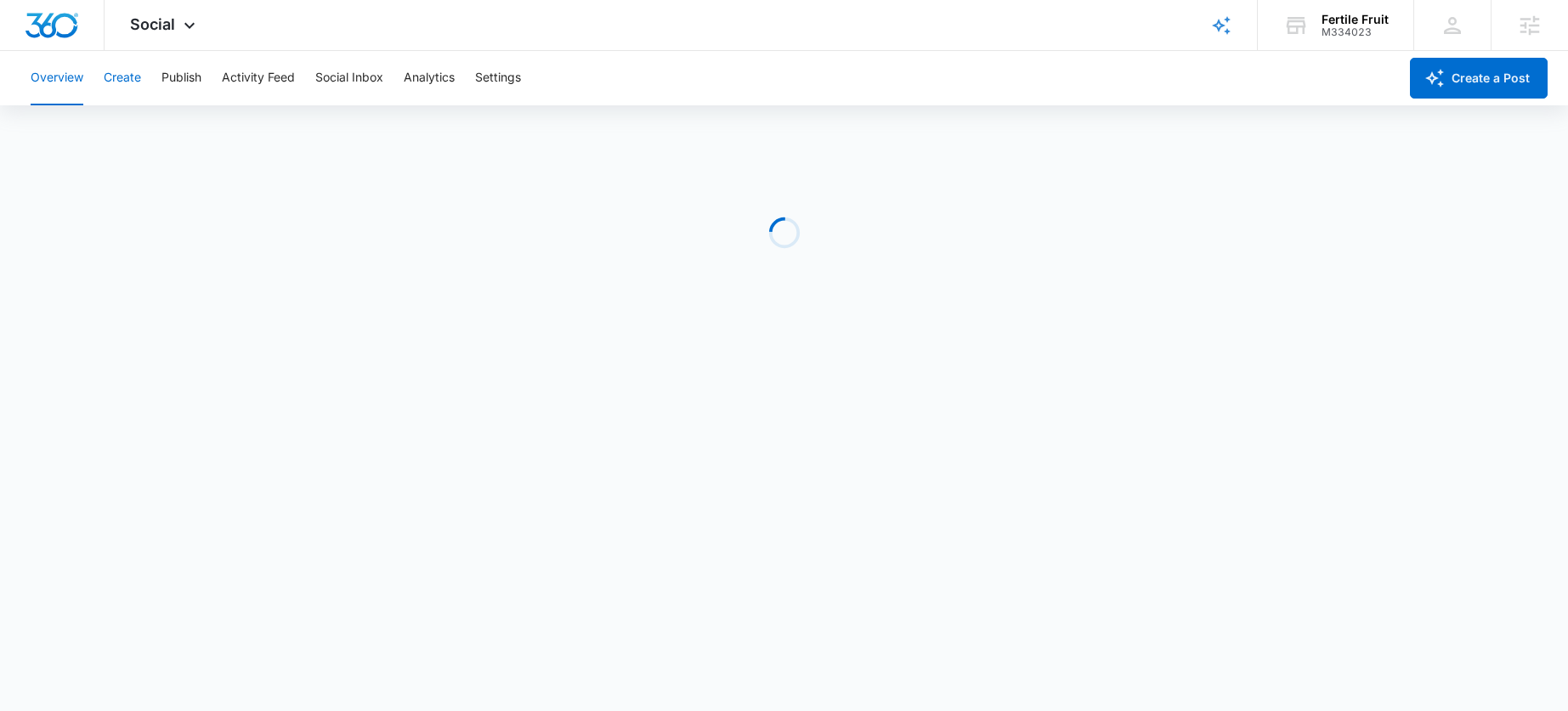
click at [127, 83] on button "Create" at bounding box center [123, 77] width 38 height 54
click at [190, 75] on button "Publish" at bounding box center [181, 77] width 40 height 54
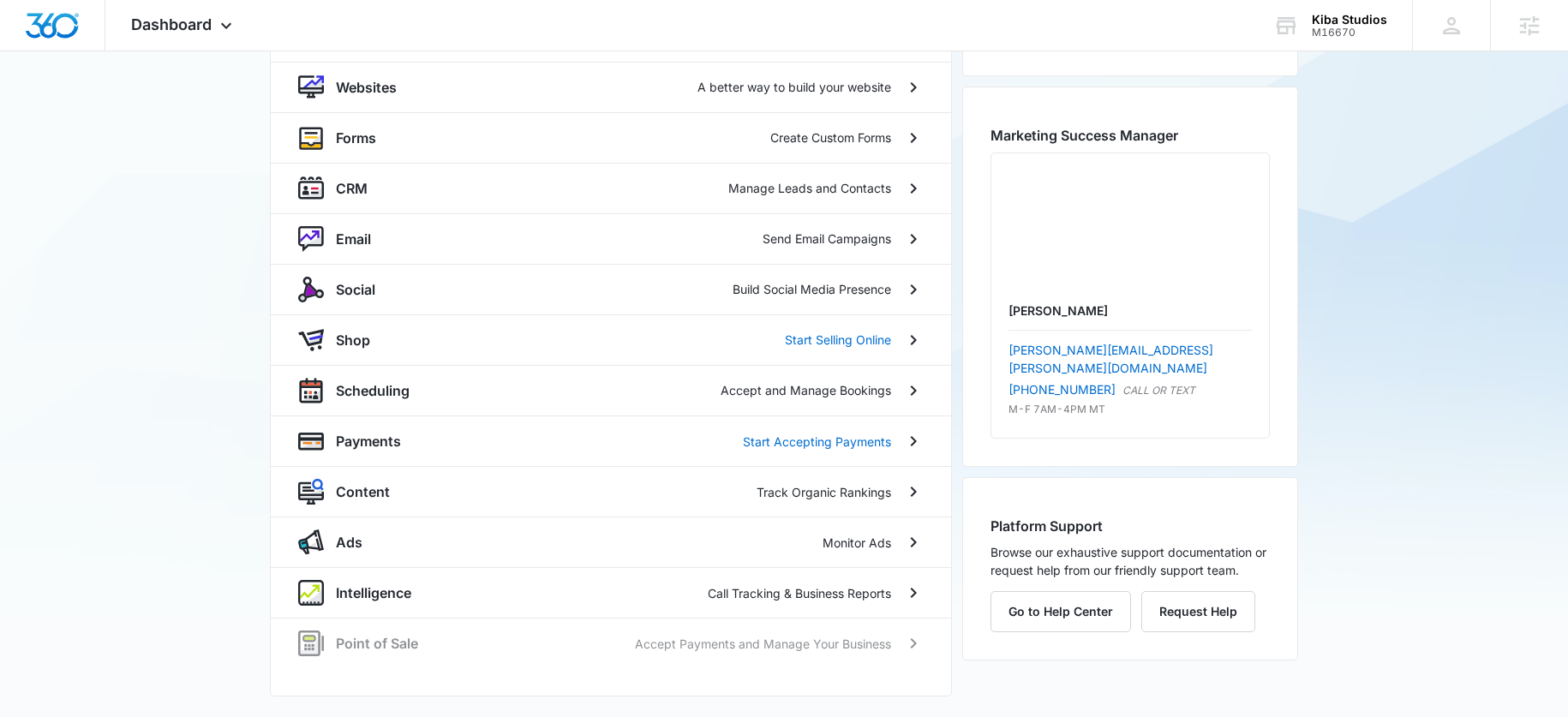
scroll to position [94, 0]
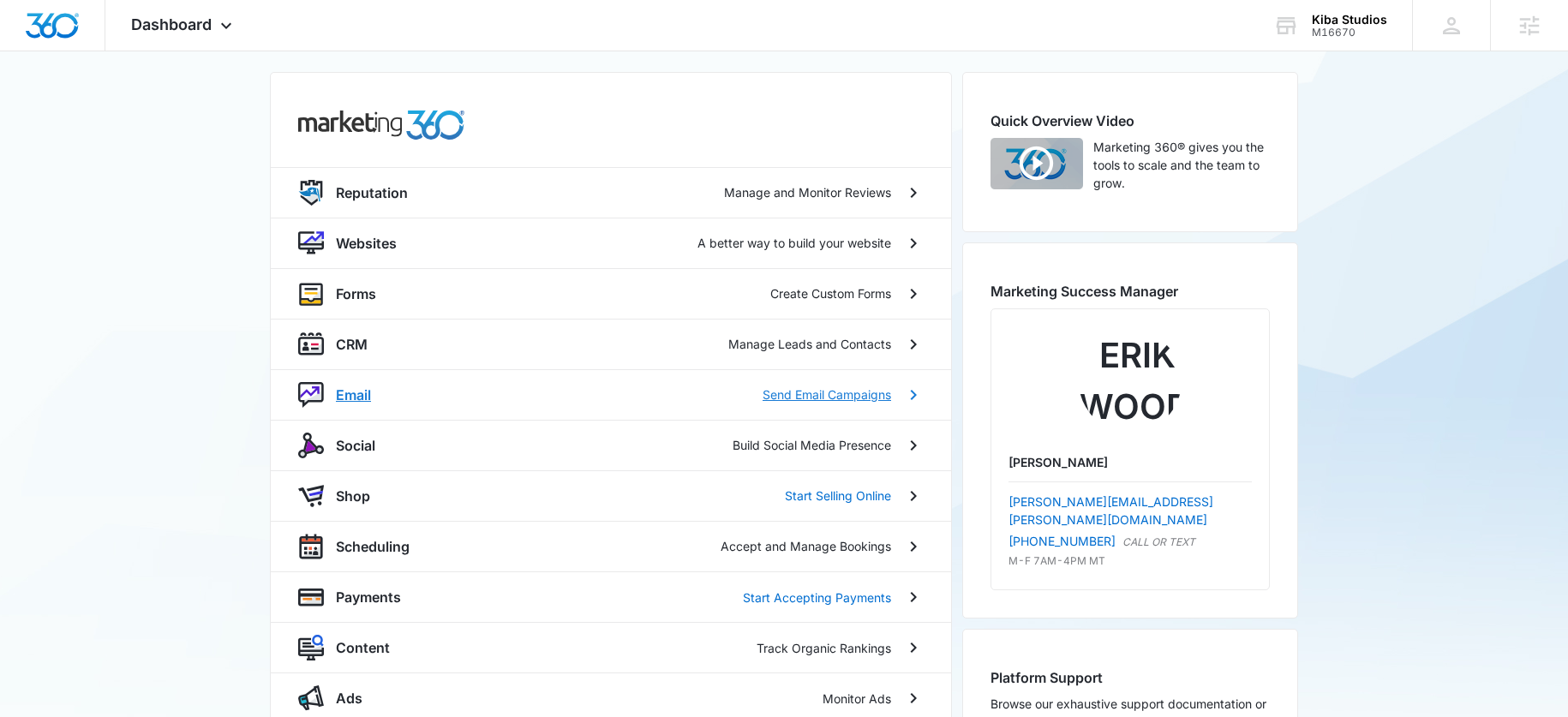
click at [344, 399] on p "Email" at bounding box center [353, 395] width 35 height 21
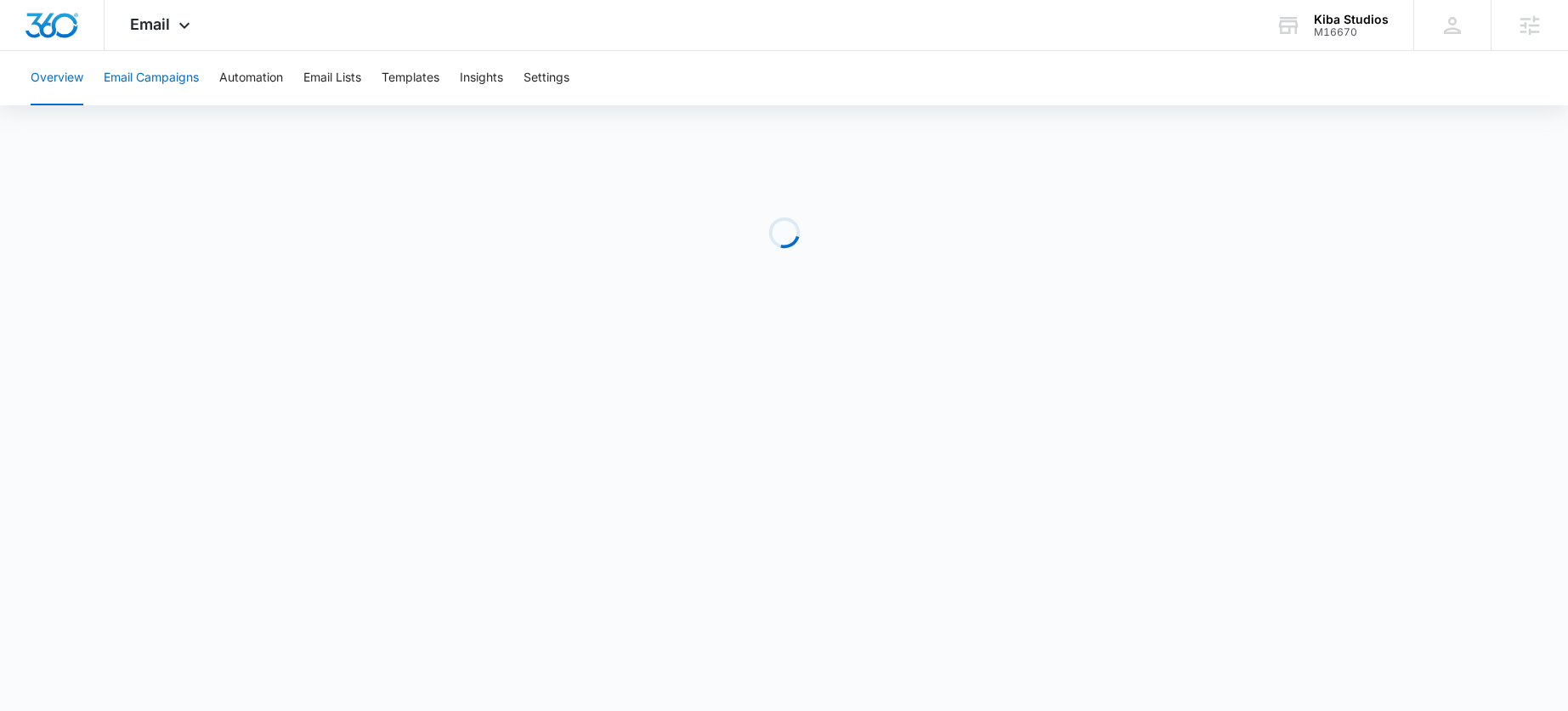
click at [151, 68] on button "Email Campaigns" at bounding box center [151, 77] width 95 height 54
click at [419, 81] on button "Templates" at bounding box center [410, 77] width 57 height 54
click at [145, 30] on span "Email" at bounding box center [150, 24] width 40 height 18
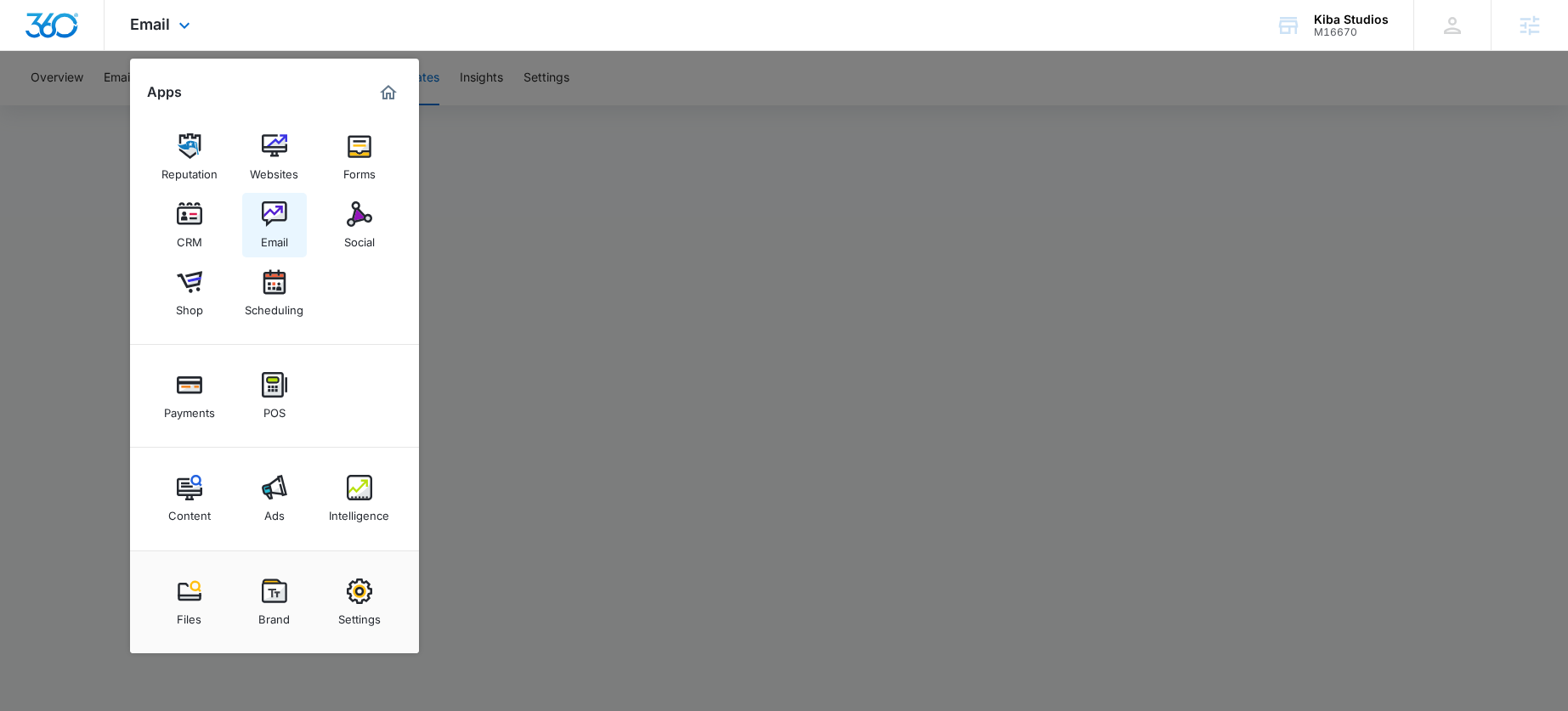
click at [265, 215] on img at bounding box center [274, 214] width 26 height 26
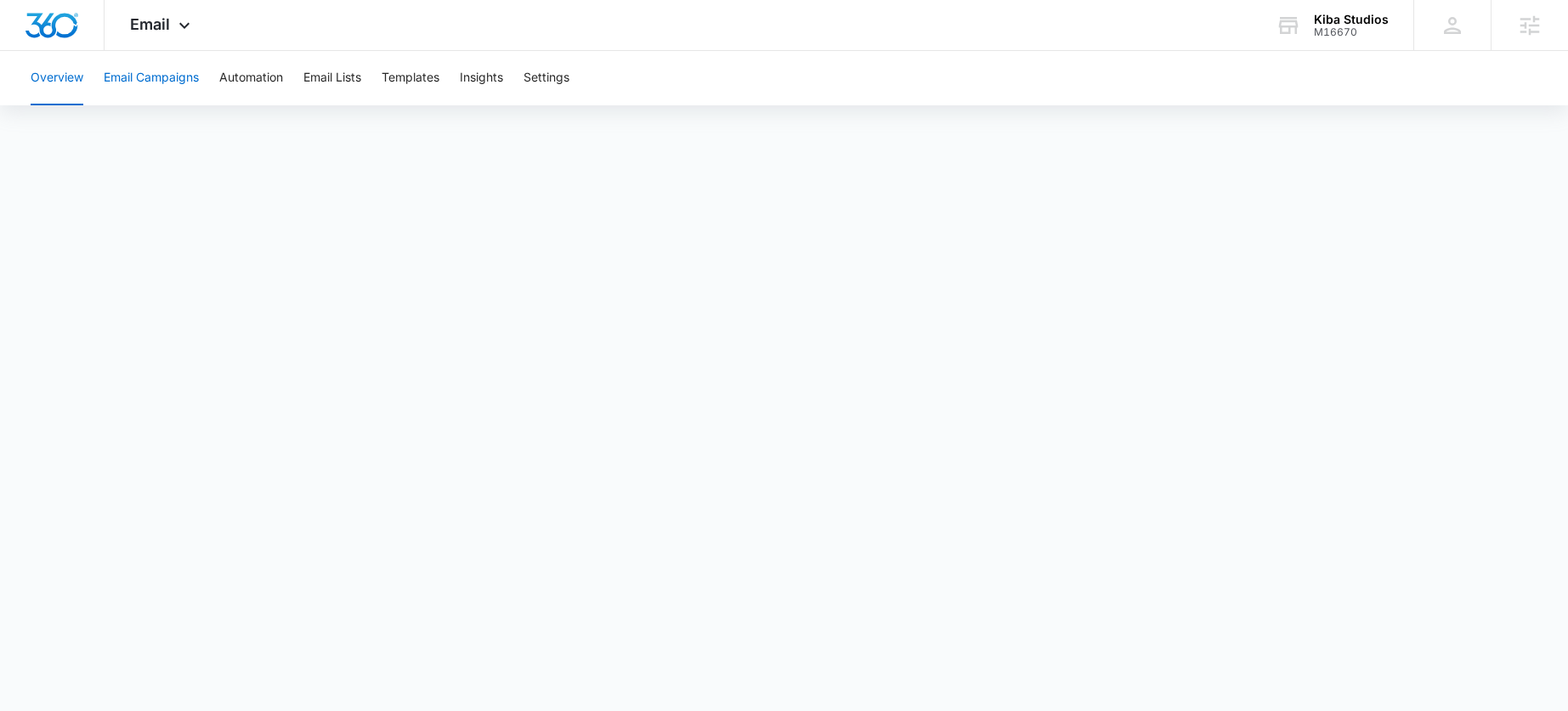
click at [166, 82] on button "Email Campaigns" at bounding box center [151, 77] width 95 height 54
click at [236, 82] on button "Automation" at bounding box center [251, 77] width 63 height 54
click at [164, 82] on button "Email Campaigns" at bounding box center [151, 77] width 95 height 54
